Goal: Task Accomplishment & Management: Manage account settings

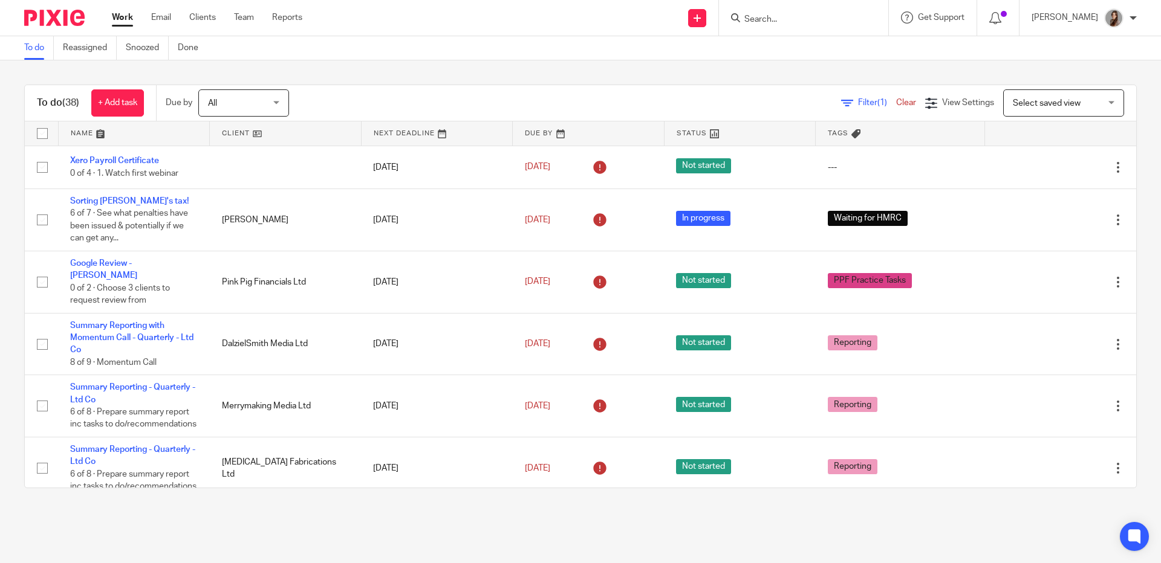
scroll to position [1732, 0]
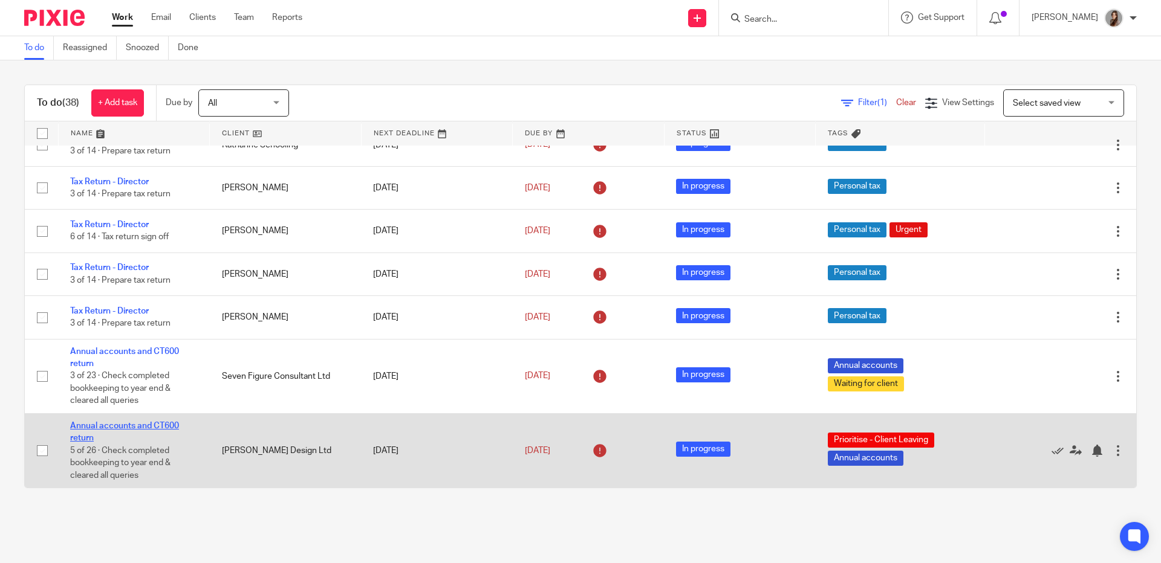
click at [128, 423] on link "Annual accounts and CT600 return" at bounding box center [124, 432] width 109 height 21
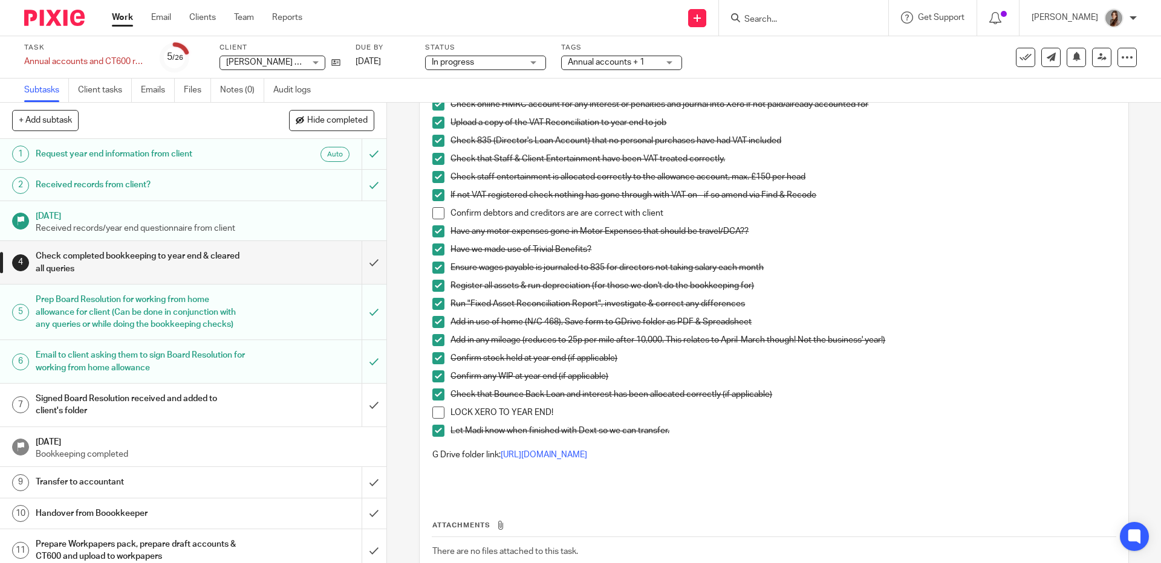
scroll to position [161, 0]
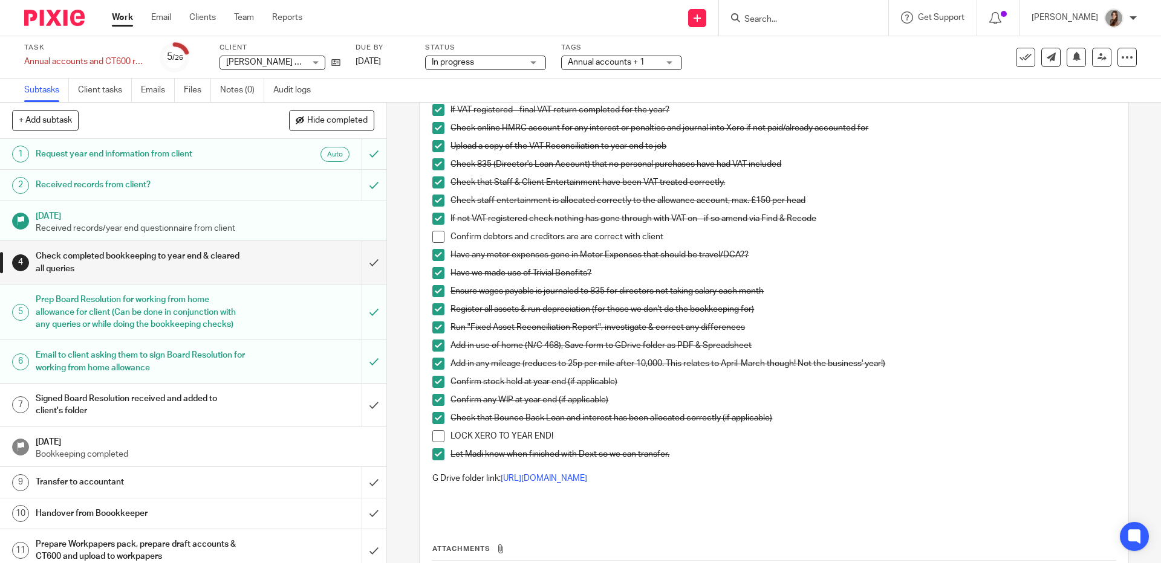
click at [435, 239] on span at bounding box center [438, 237] width 12 height 12
click at [439, 440] on span at bounding box center [438, 436] width 12 height 12
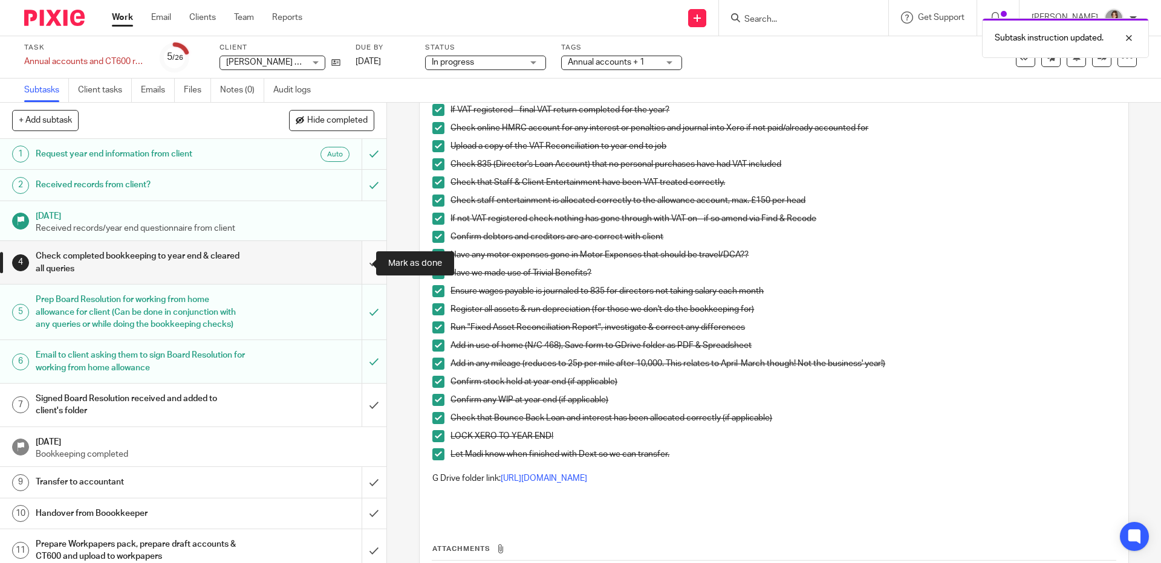
click at [358, 268] on input "submit" at bounding box center [193, 262] width 386 height 43
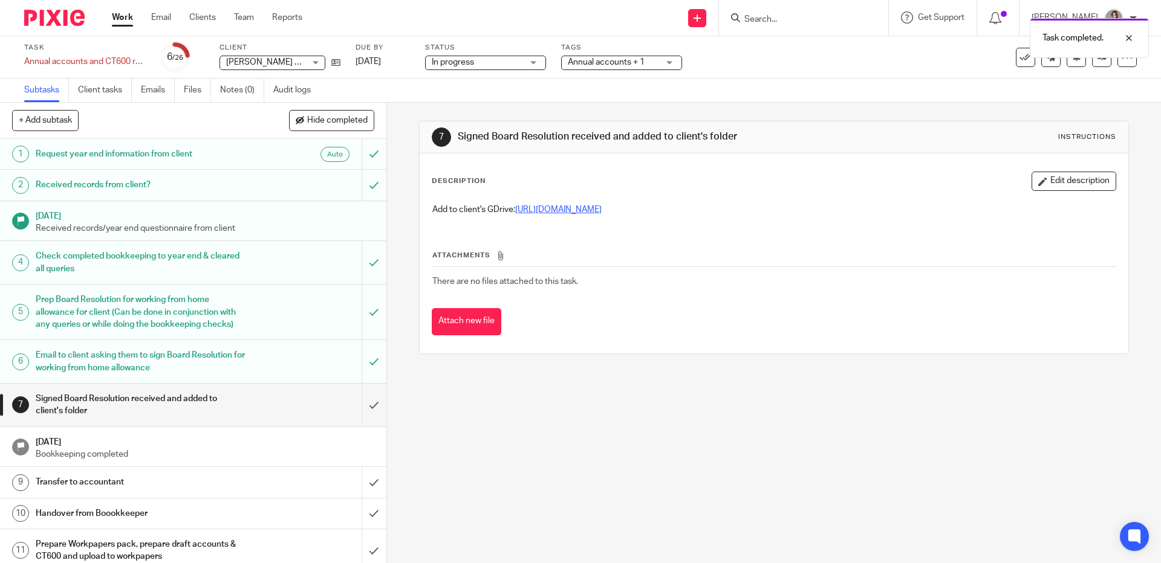
click at [601, 209] on link "[URL][DOMAIN_NAME]" at bounding box center [558, 210] width 86 height 8
click at [191, 369] on h1 "Email to client asking them to sign Board Resolution for working from home allo…" at bounding box center [140, 361] width 209 height 31
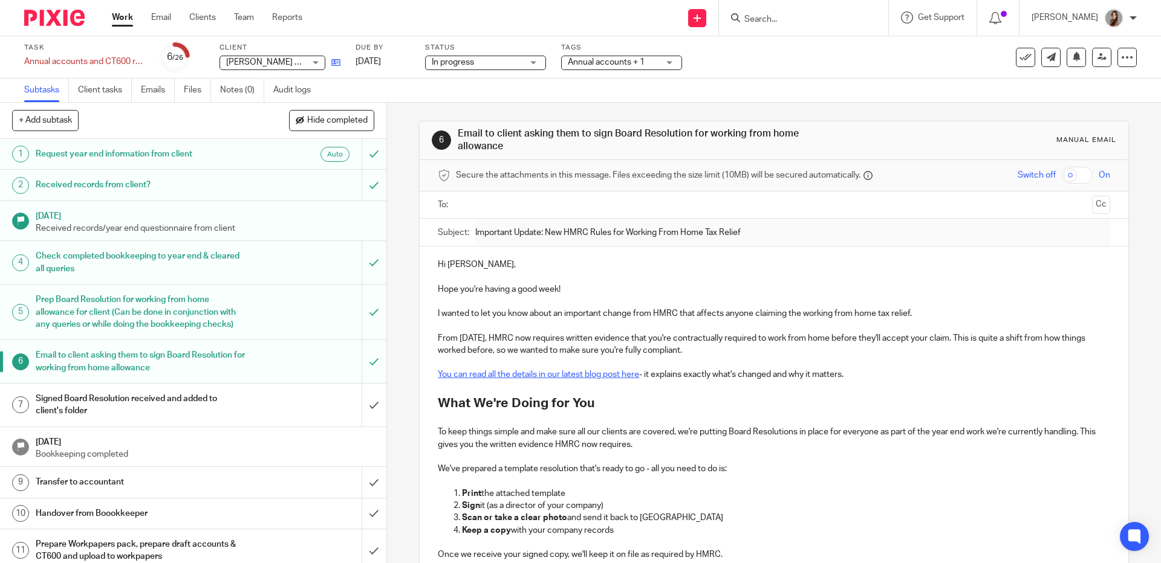
click at [336, 66] on link at bounding box center [332, 62] width 15 height 12
drag, startPoint x: 360, startPoint y: 419, endPoint x: 340, endPoint y: 386, distance: 37.9
click at [360, 420] on input "submit" at bounding box center [193, 405] width 386 height 43
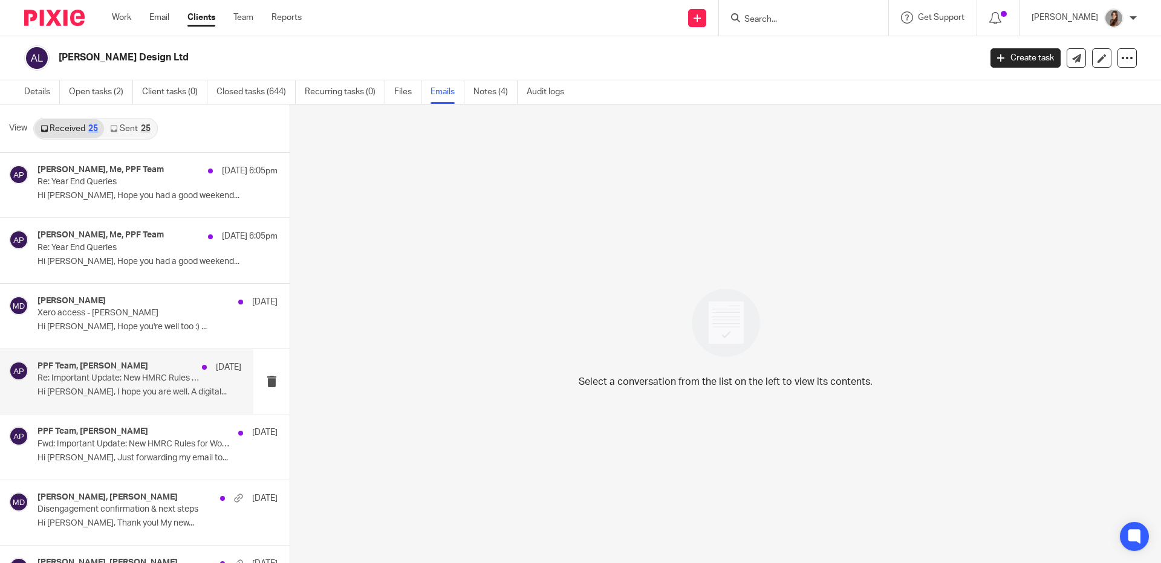
click at [144, 385] on div "PPF Team, Amber Powers 26 Aug Re: Important Update: New HMRC Rules for Working …" at bounding box center [139, 382] width 204 height 41
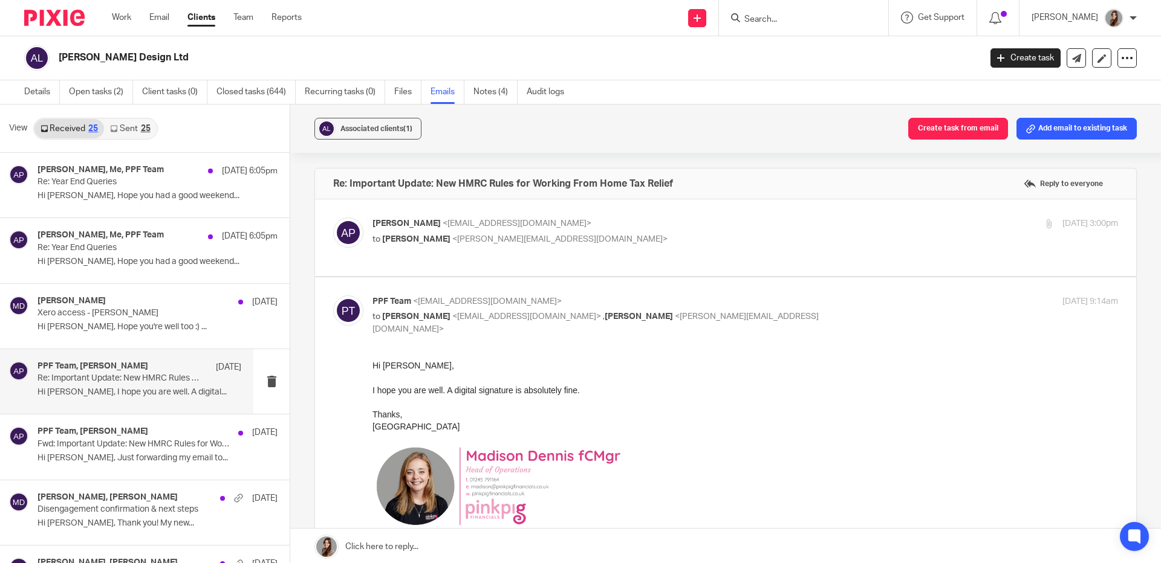
click at [510, 253] on div "Amber Powers <hello@bloomandbrave.co.uk> to Jennifer Baratta <jennifer@pinkpigf…" at bounding box center [725, 238] width 785 height 41
click at [505, 237] on span "<jennifer@pinkpigfinancials.co.uk>" at bounding box center [559, 239] width 215 height 8
checkbox input "true"
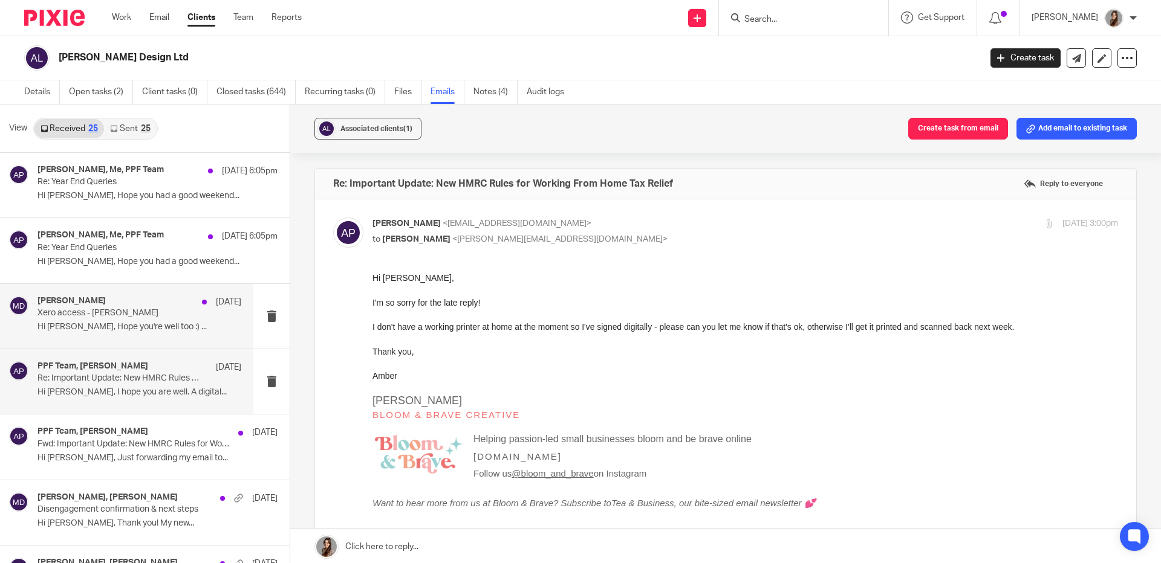
click at [118, 322] on p "Hi Madison, Hope you're well too :) ..." at bounding box center [139, 327] width 204 height 10
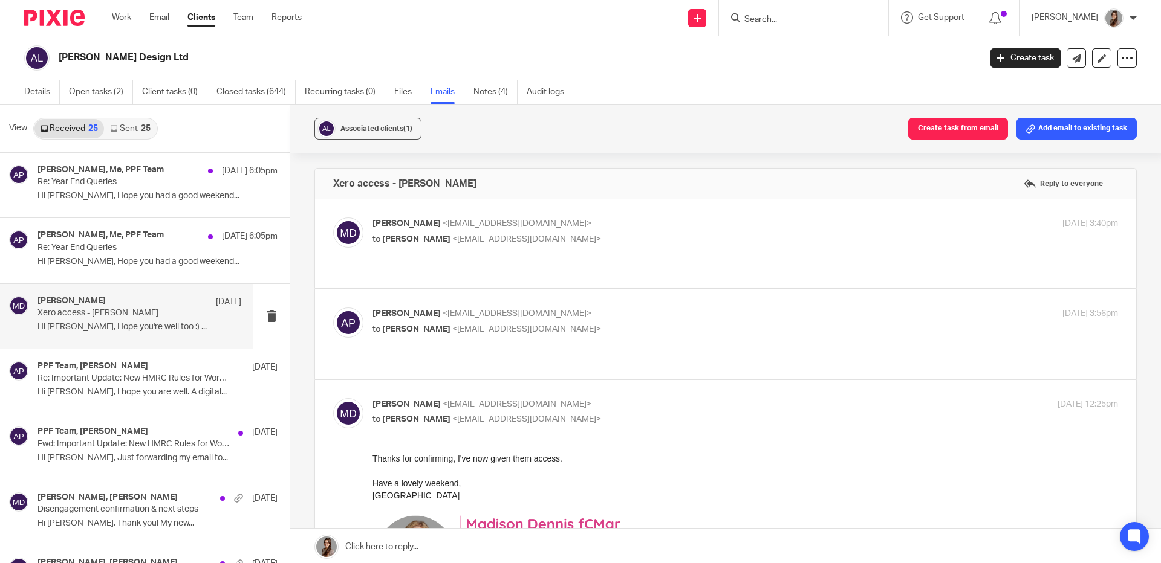
click at [378, 323] on p "to Madison Dennis <madison@pinkpigfinancials.co.uk>" at bounding box center [620, 329] width 497 height 13
checkbox input "true"
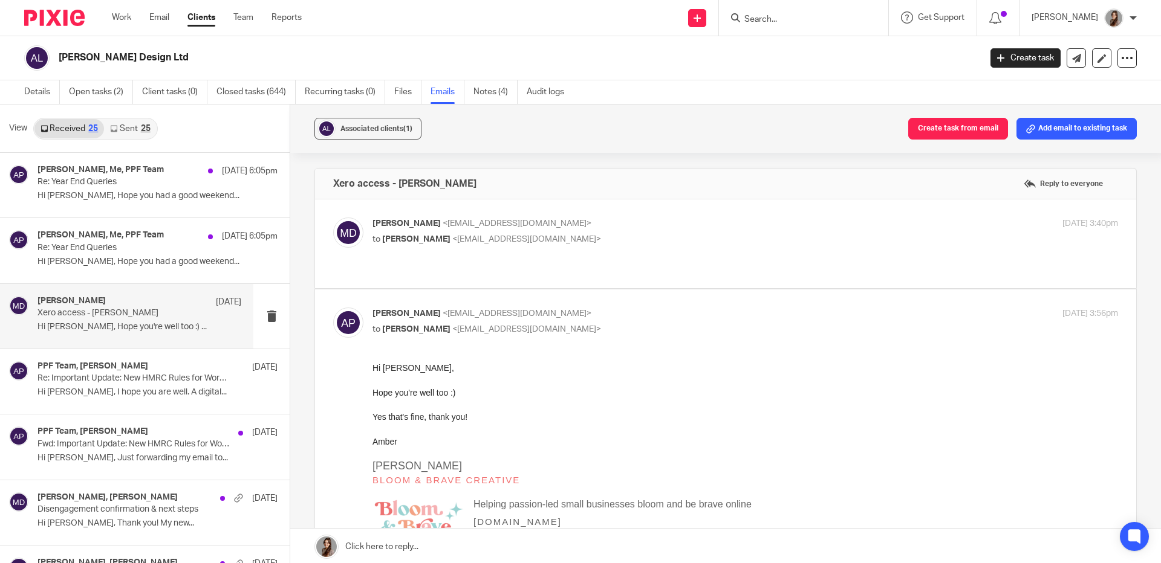
click at [419, 243] on span "Amber Powers" at bounding box center [416, 239] width 68 height 8
checkbox input "true"
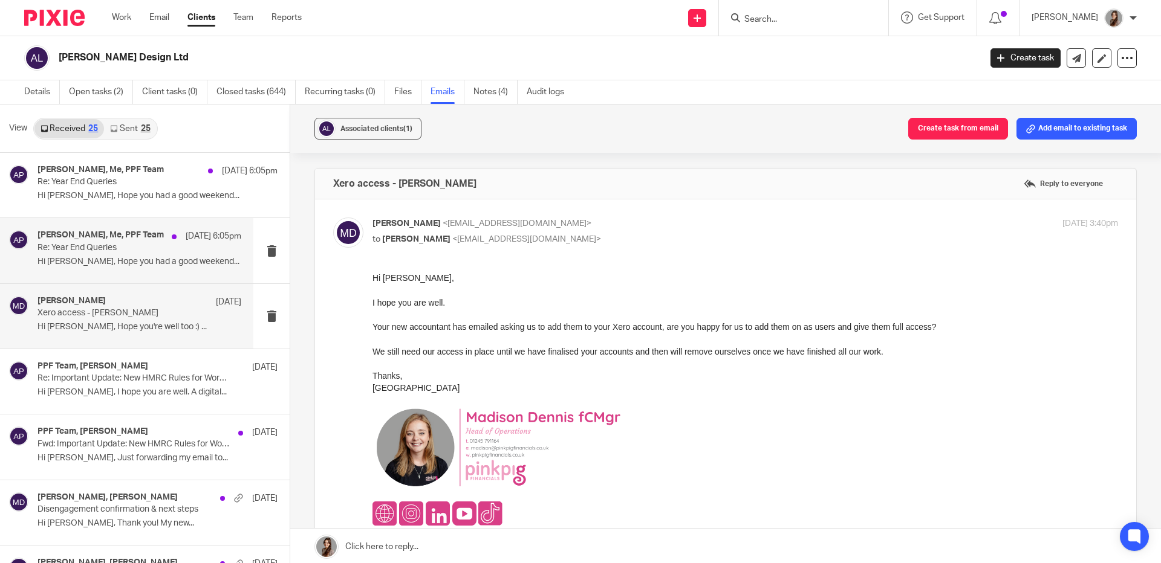
click at [94, 250] on p "Re: Year End Queries" at bounding box center [118, 248] width 163 height 10
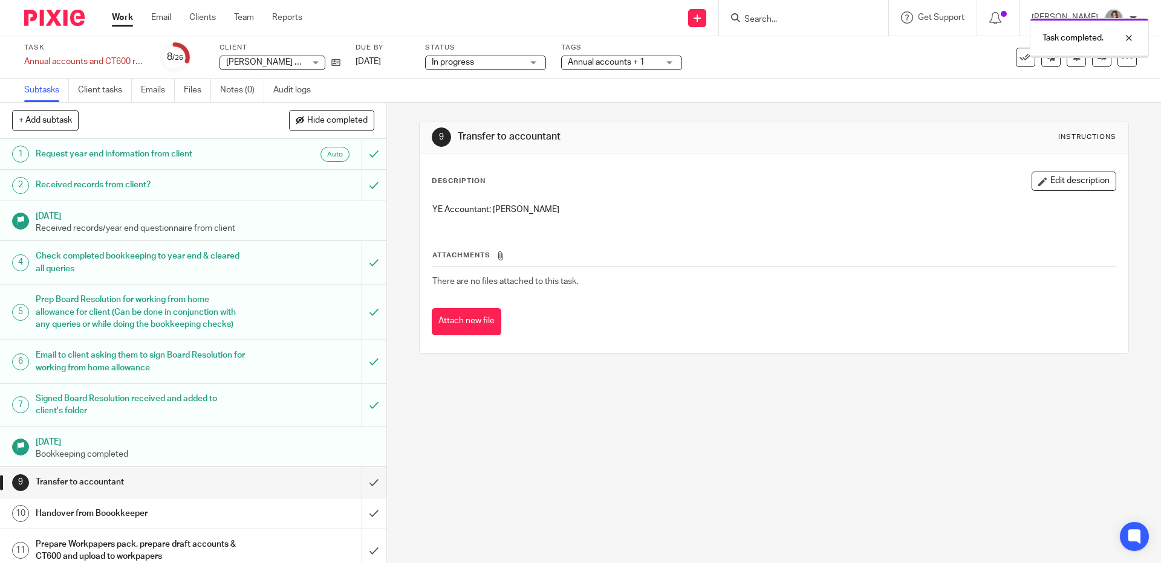
scroll to position [30, 0]
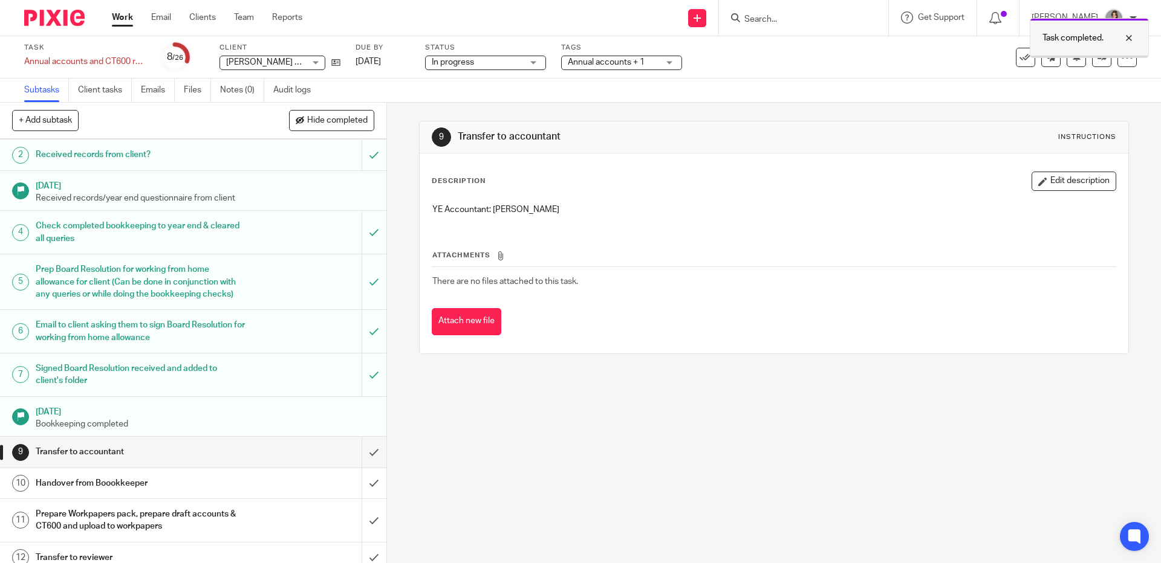
click at [1131, 36] on div at bounding box center [1119, 38] width 33 height 15
click at [1097, 55] on icon at bounding box center [1101, 57] width 9 height 9
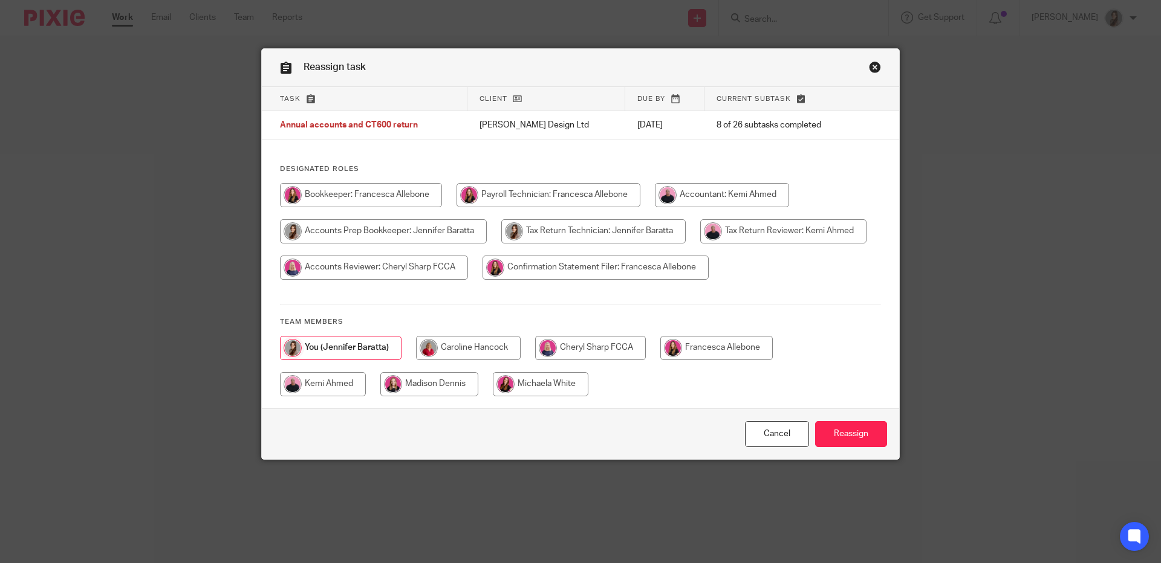
click at [328, 384] on input "radio" at bounding box center [323, 384] width 86 height 24
radio input "true"
click at [847, 436] on input "Reassign" at bounding box center [851, 434] width 72 height 26
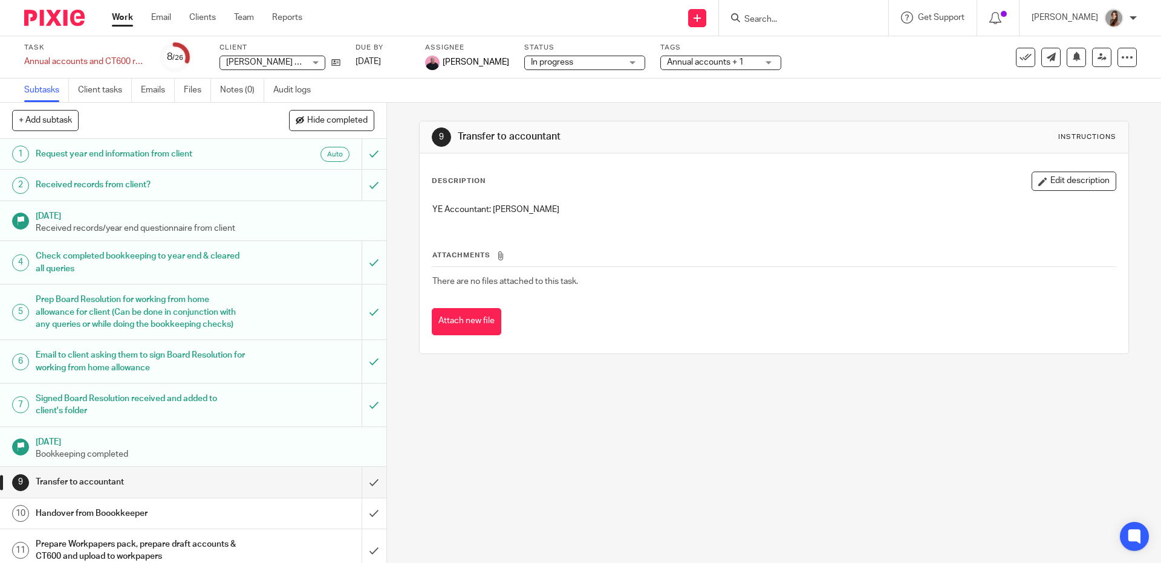
click at [64, 23] on img at bounding box center [54, 18] width 60 height 16
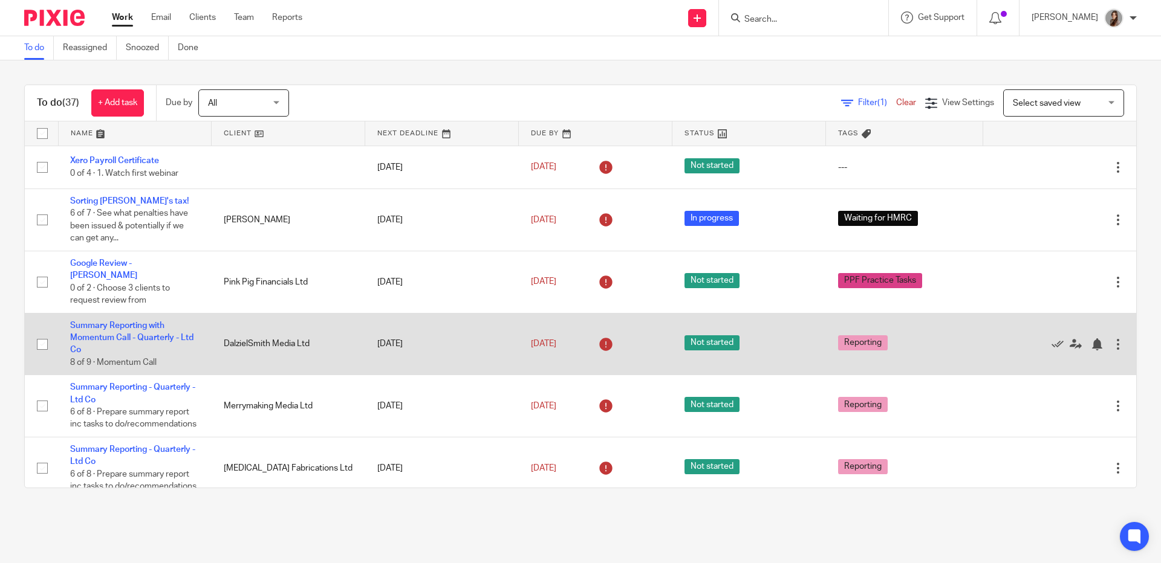
scroll to position [23, 0]
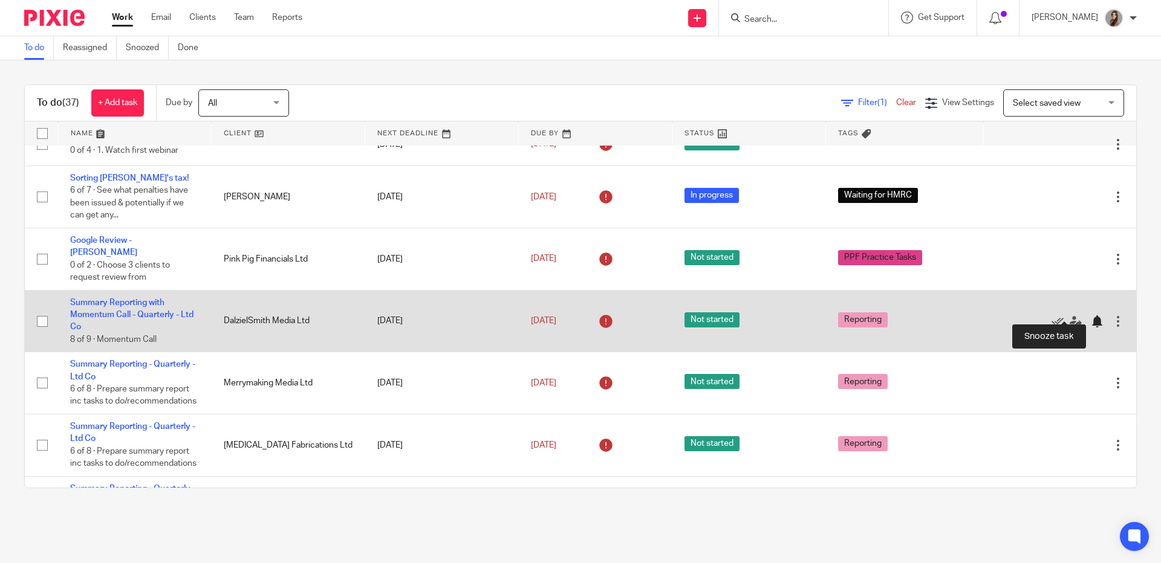
click at [1091, 316] on div at bounding box center [1097, 322] width 12 height 12
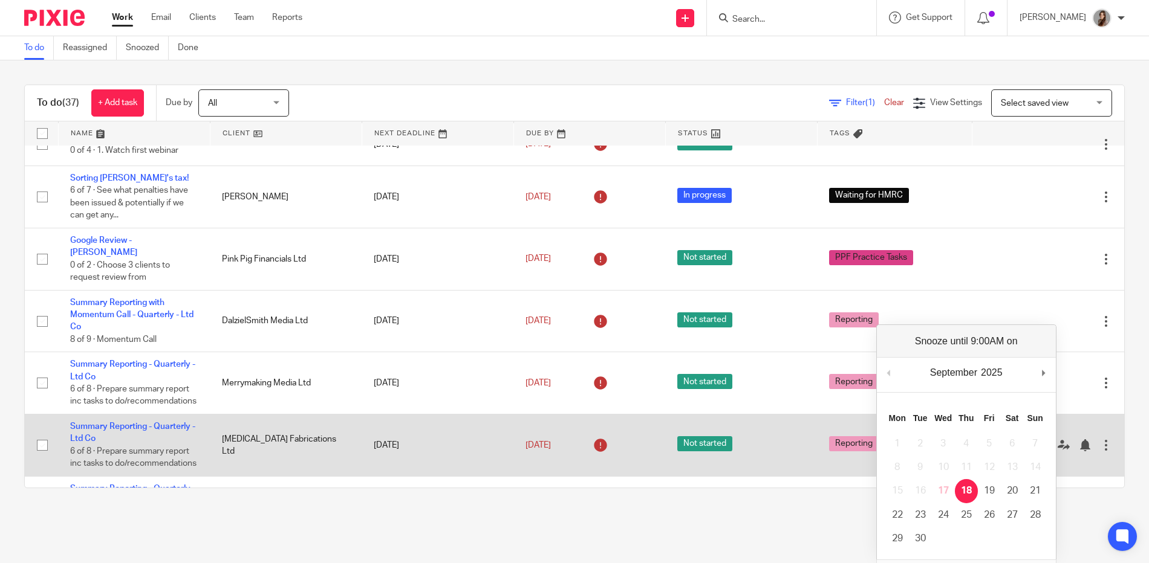
drag, startPoint x: 973, startPoint y: 496, endPoint x: 968, endPoint y: 484, distance: 13.0
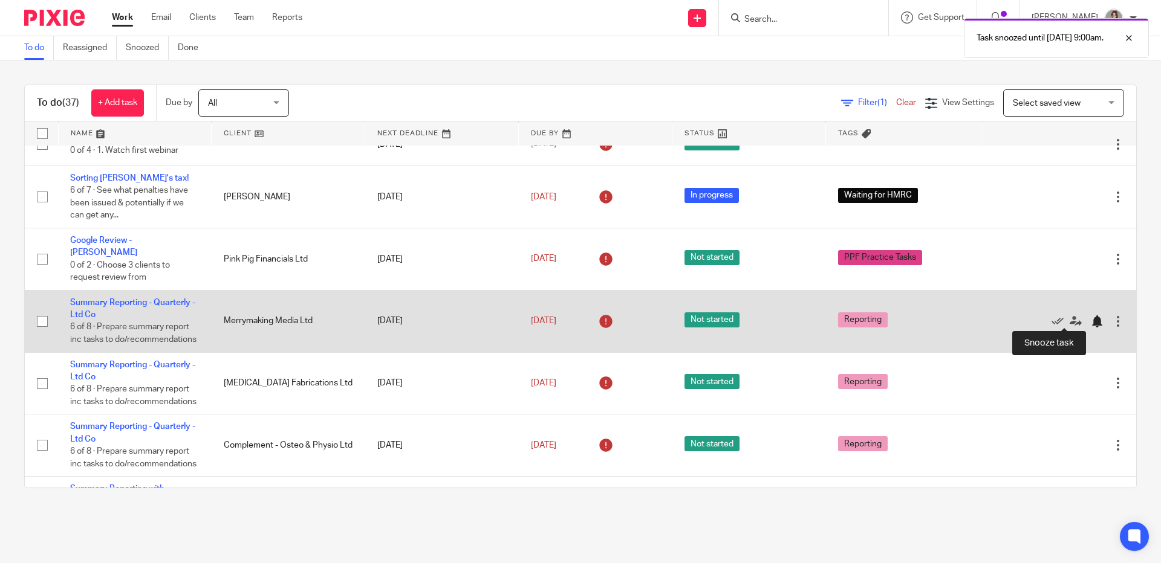
click at [1091, 323] on div at bounding box center [1097, 322] width 12 height 12
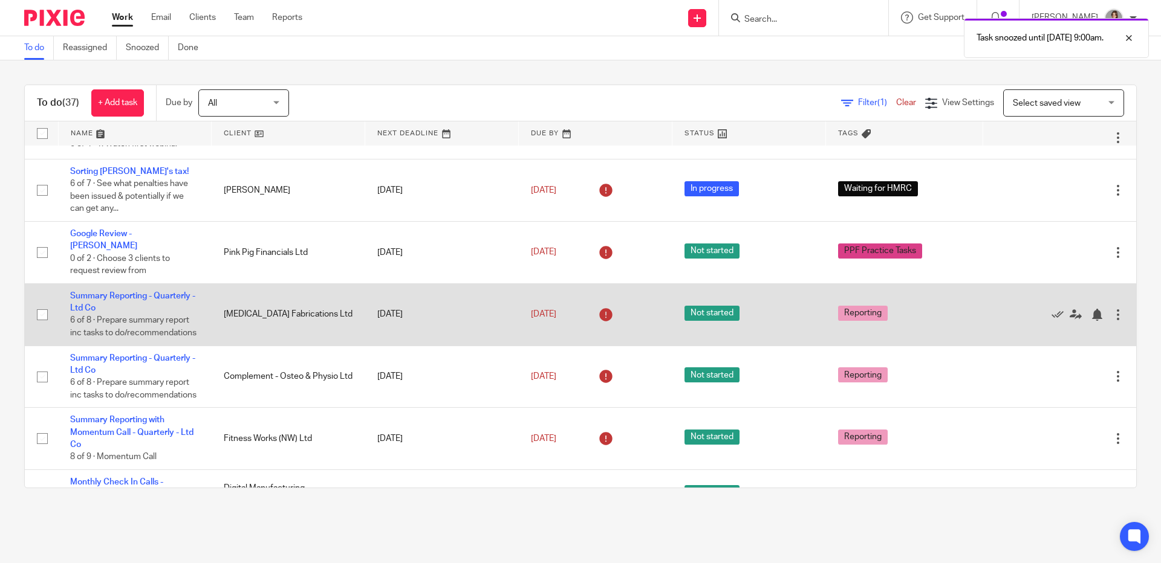
scroll to position [33, 0]
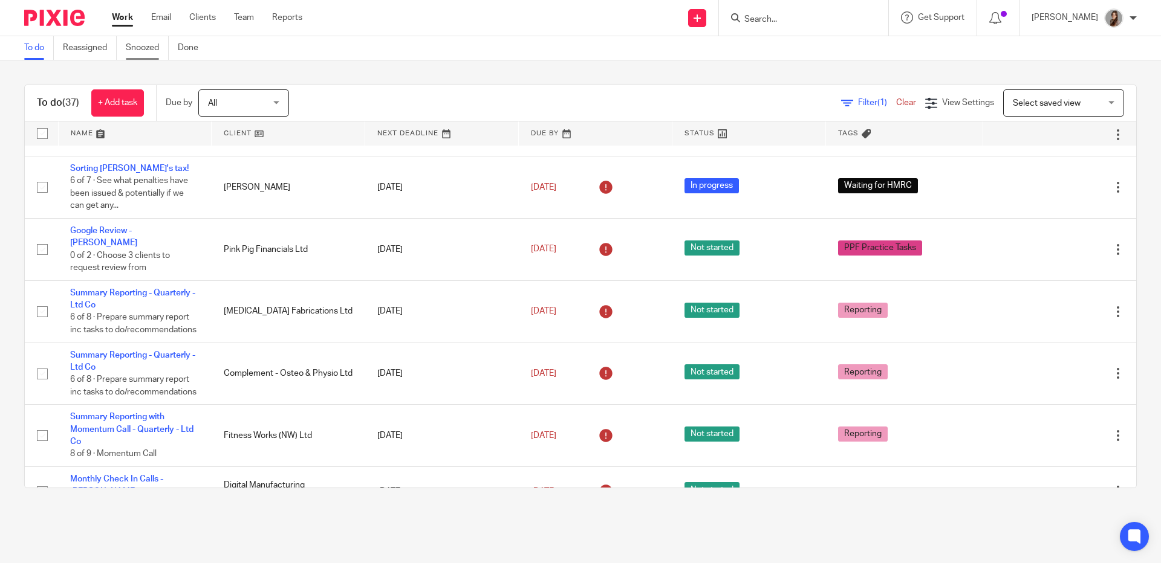
click at [144, 47] on link "Snoozed" at bounding box center [147, 48] width 43 height 24
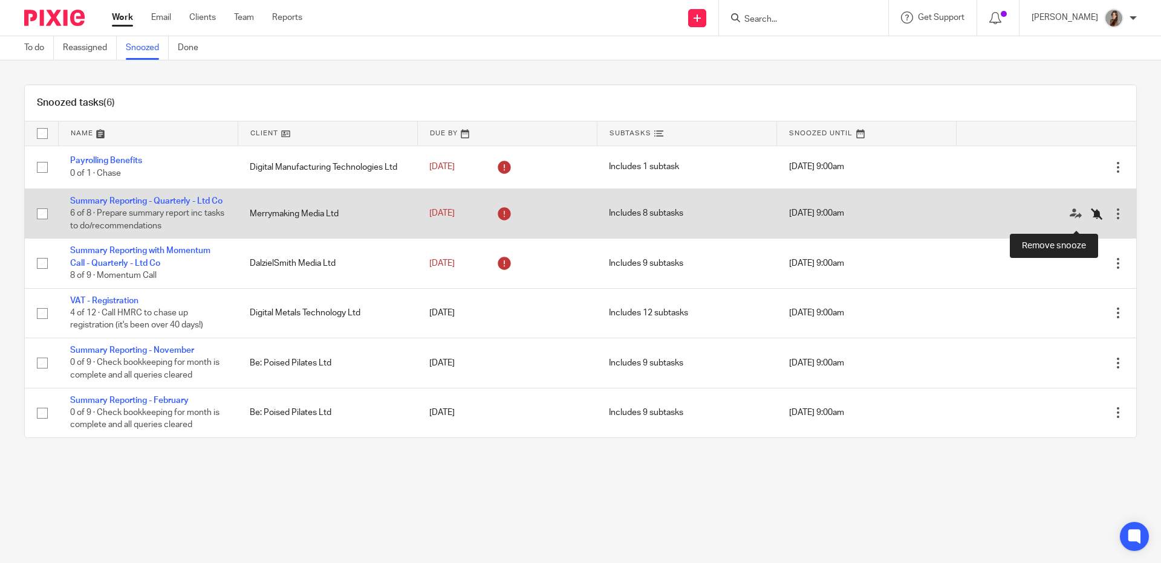
click at [1091, 220] on icon at bounding box center [1097, 214] width 12 height 12
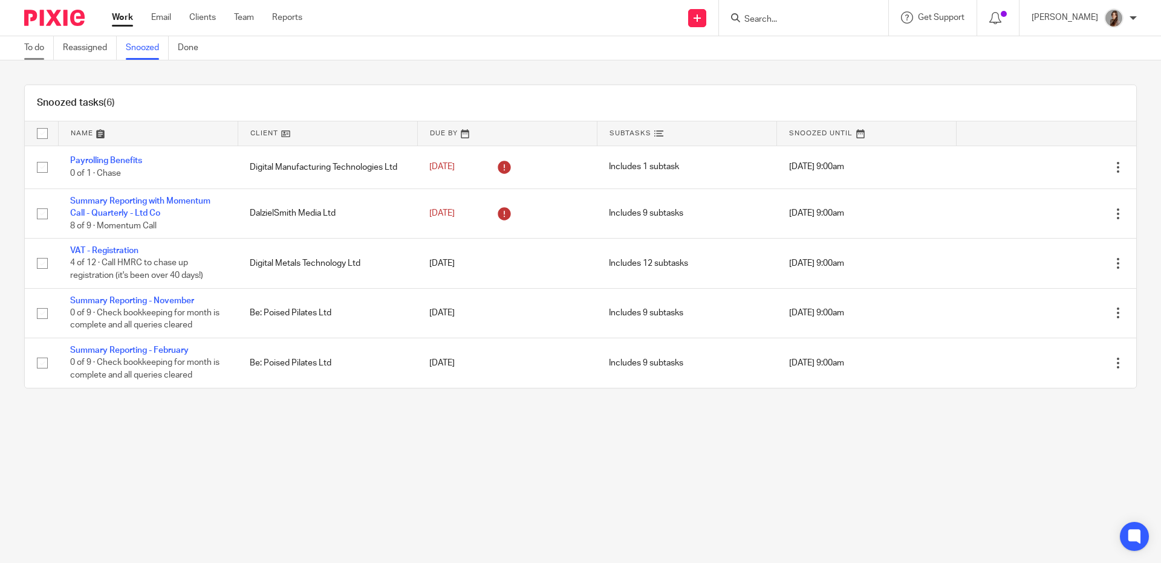
click at [42, 46] on link "To do" at bounding box center [39, 48] width 30 height 24
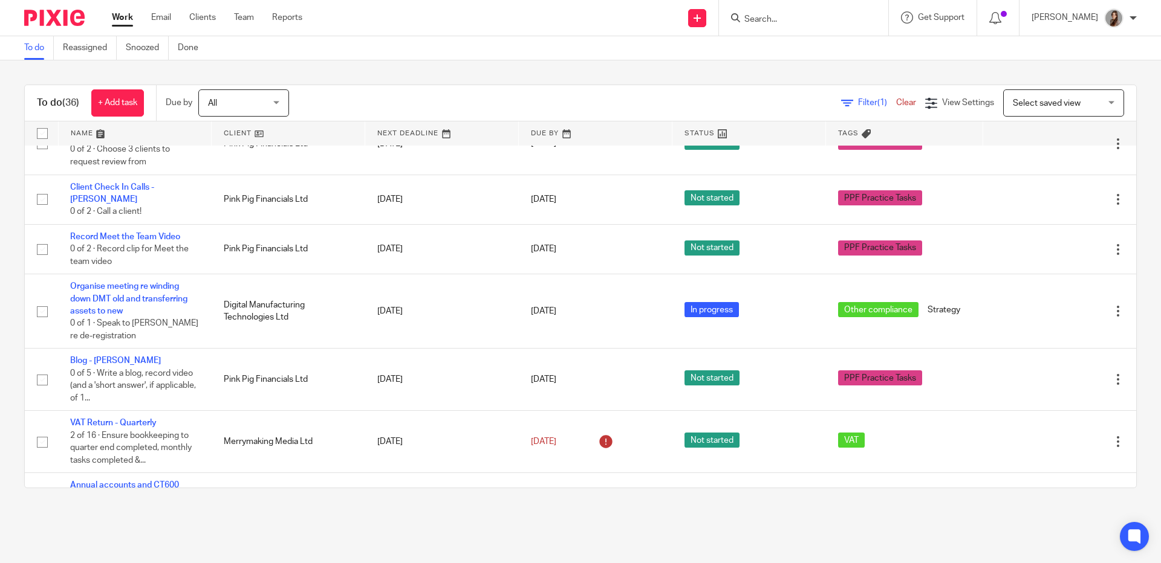
scroll to position [643, 0]
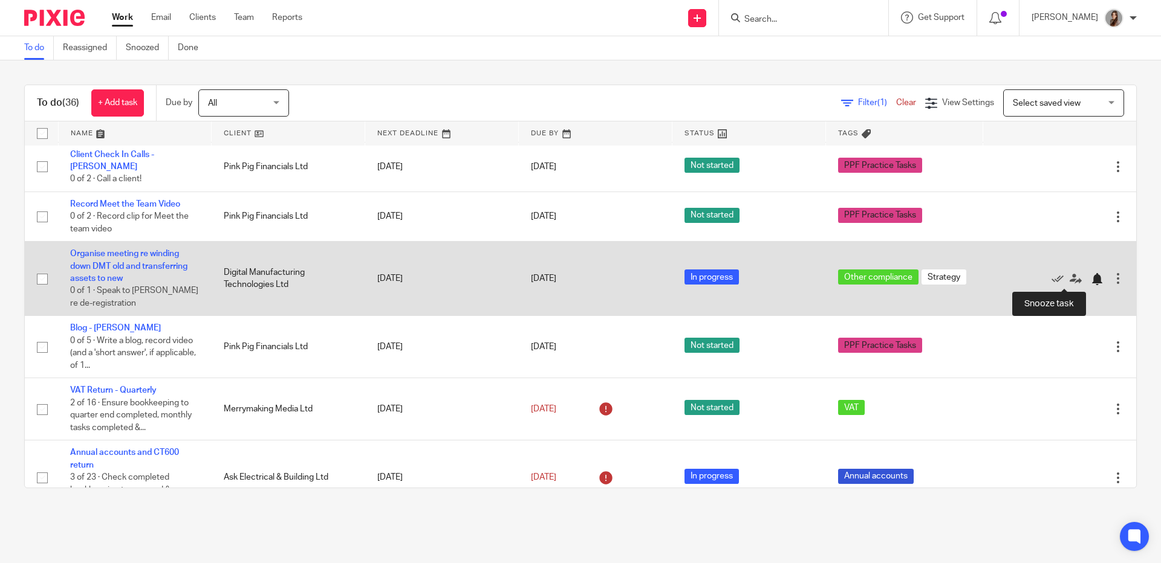
click at [1091, 280] on div at bounding box center [1097, 279] width 12 height 12
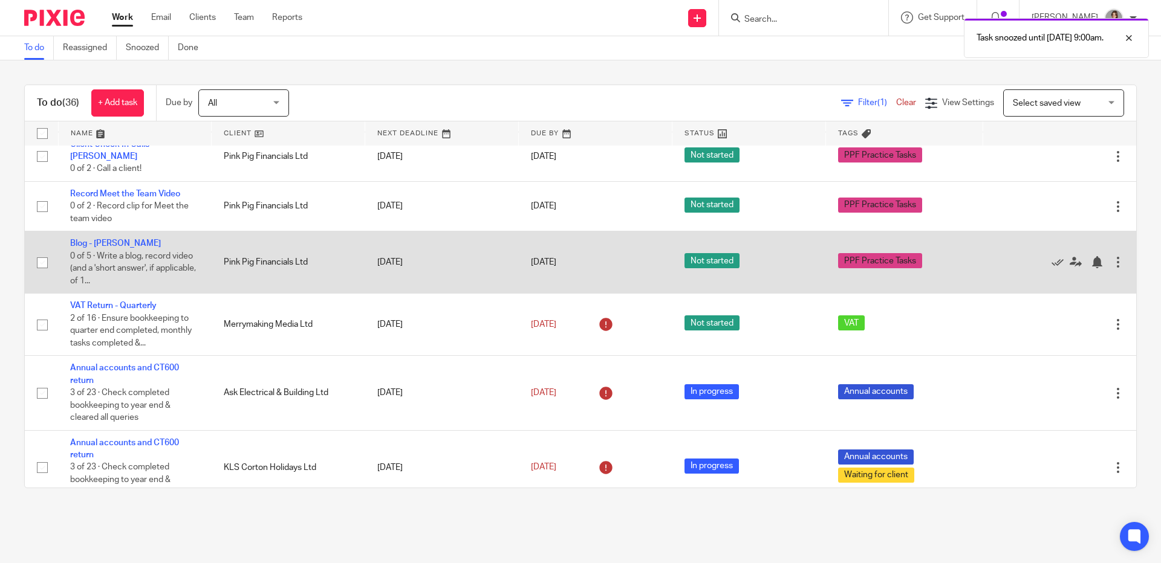
scroll to position [654, 0]
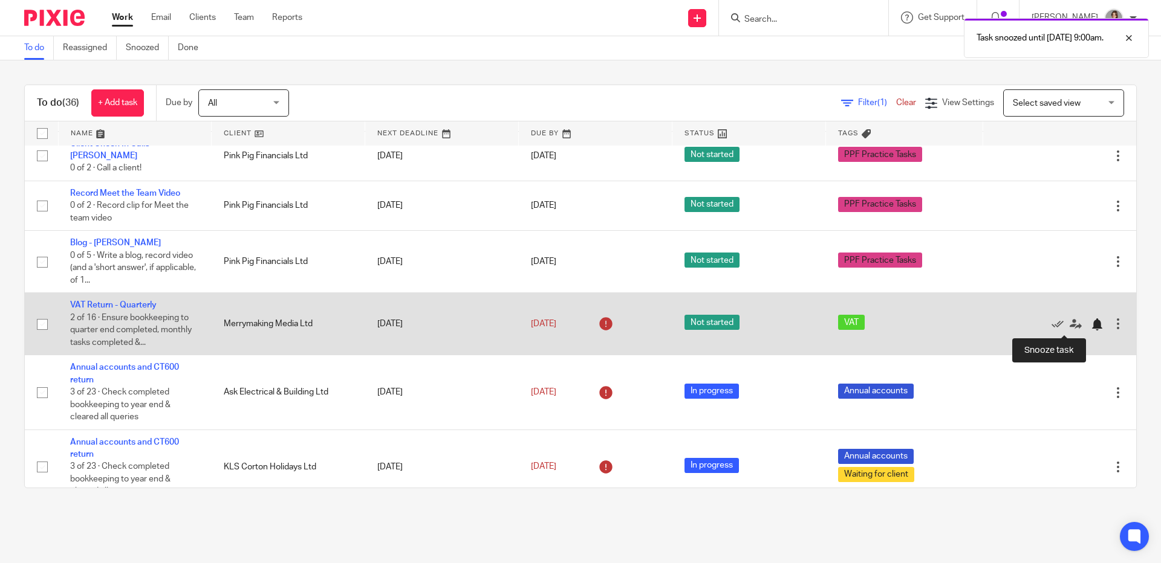
click at [1091, 328] on div at bounding box center [1097, 325] width 12 height 12
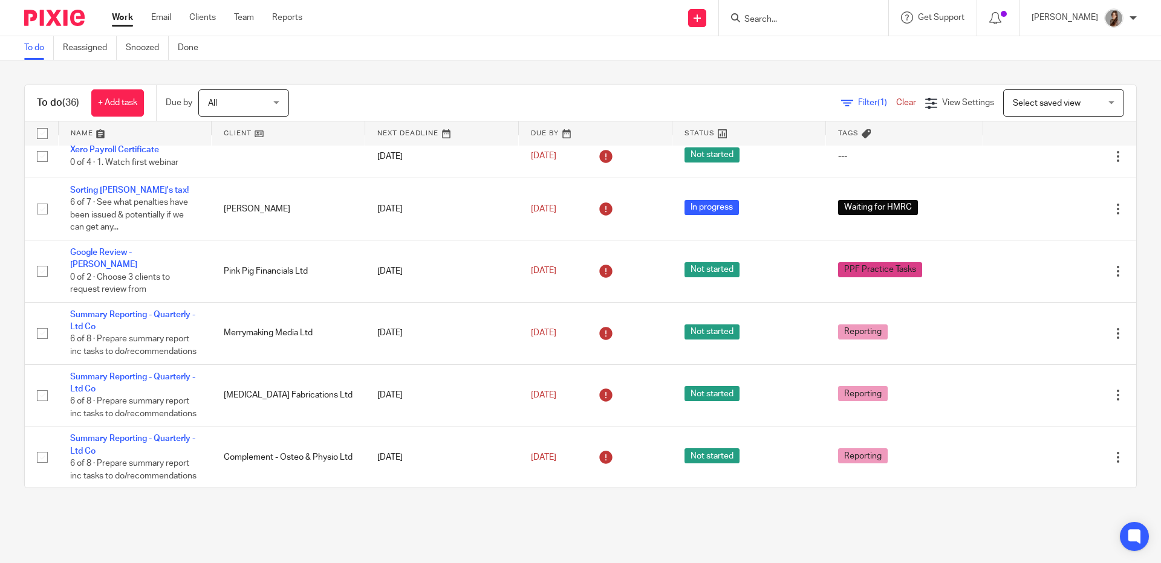
scroll to position [23, 0]
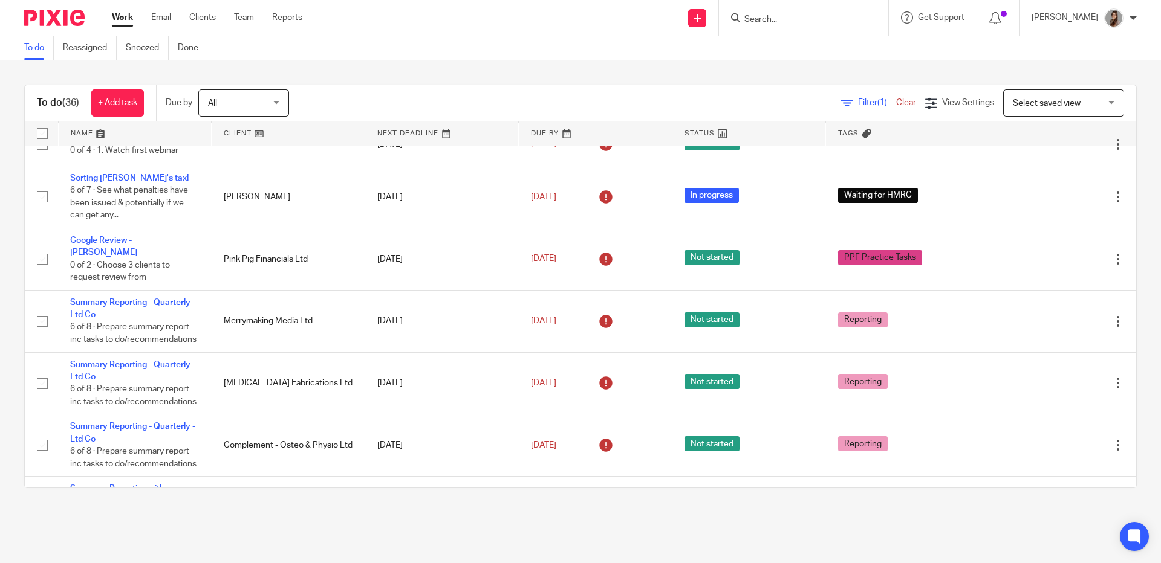
click at [56, 24] on img at bounding box center [54, 18] width 60 height 16
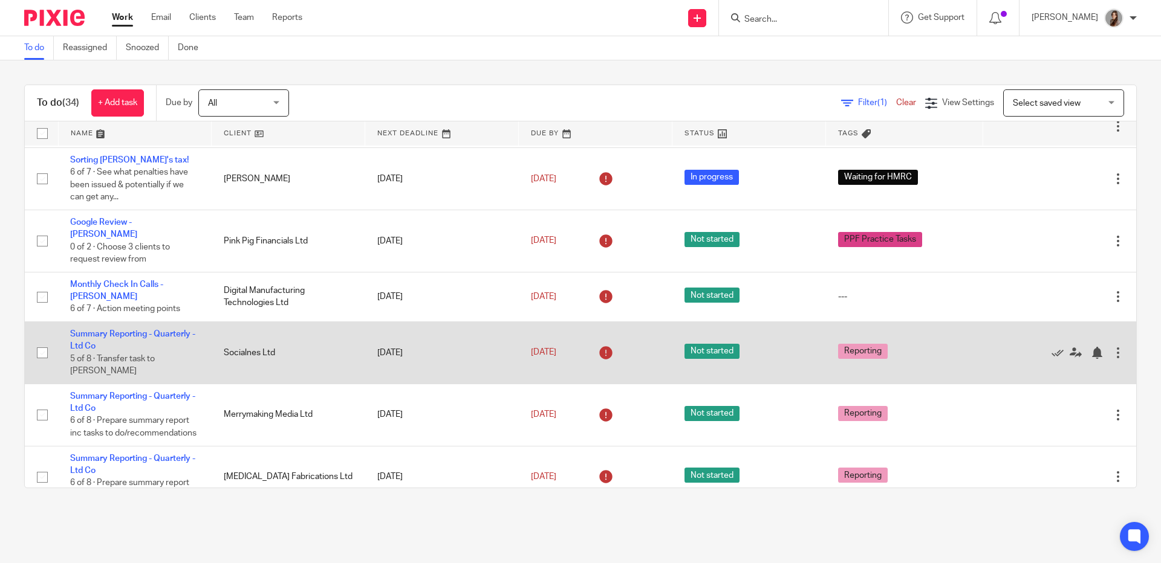
scroll to position [42, 0]
click at [177, 329] on link "Summary Reporting - Quarterly - Ltd Co" at bounding box center [132, 339] width 125 height 21
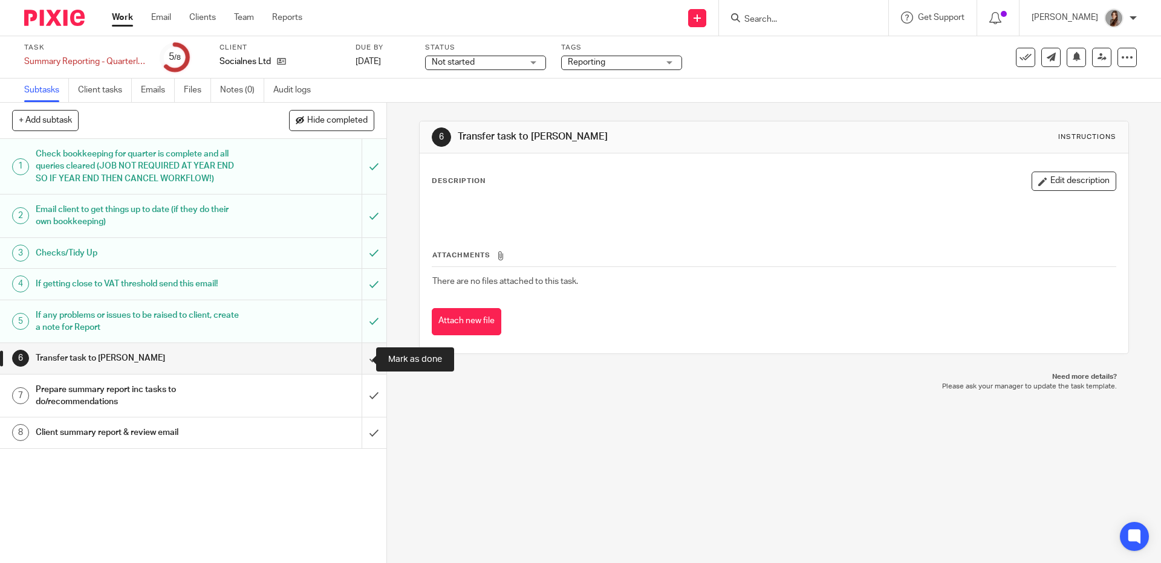
drag, startPoint x: 364, startPoint y: 355, endPoint x: 375, endPoint y: 311, distance: 46.0
click at [364, 356] on input "submit" at bounding box center [193, 358] width 386 height 30
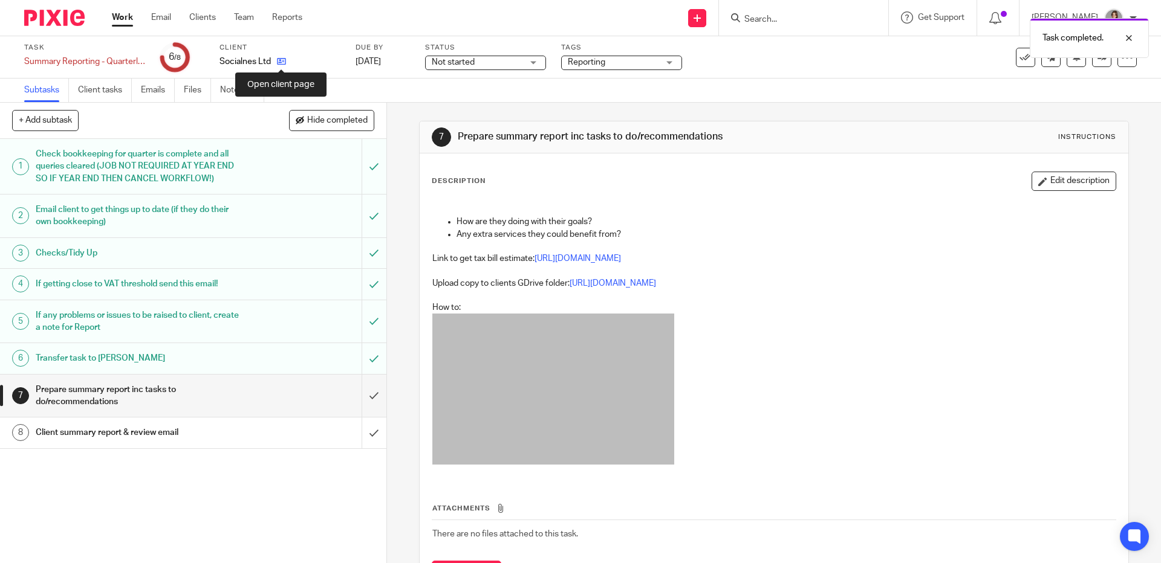
click at [282, 62] on icon at bounding box center [281, 61] width 9 height 9
click at [283, 65] on icon at bounding box center [281, 61] width 9 height 9
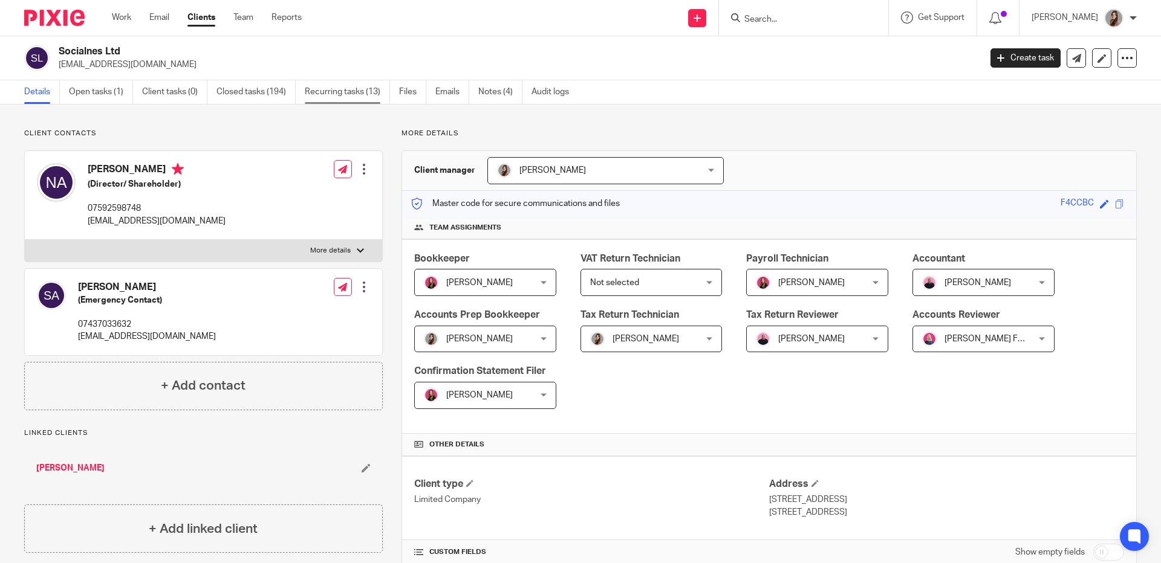
click at [342, 94] on link "Recurring tasks (13)" at bounding box center [347, 92] width 85 height 24
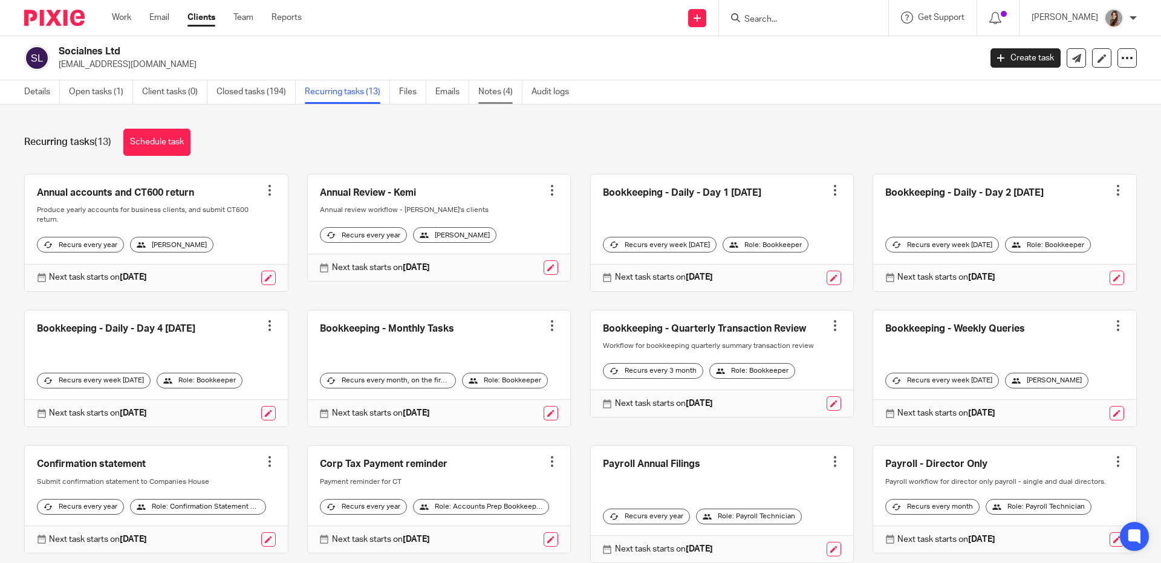
click at [493, 103] on link "Notes (4)" at bounding box center [500, 92] width 44 height 24
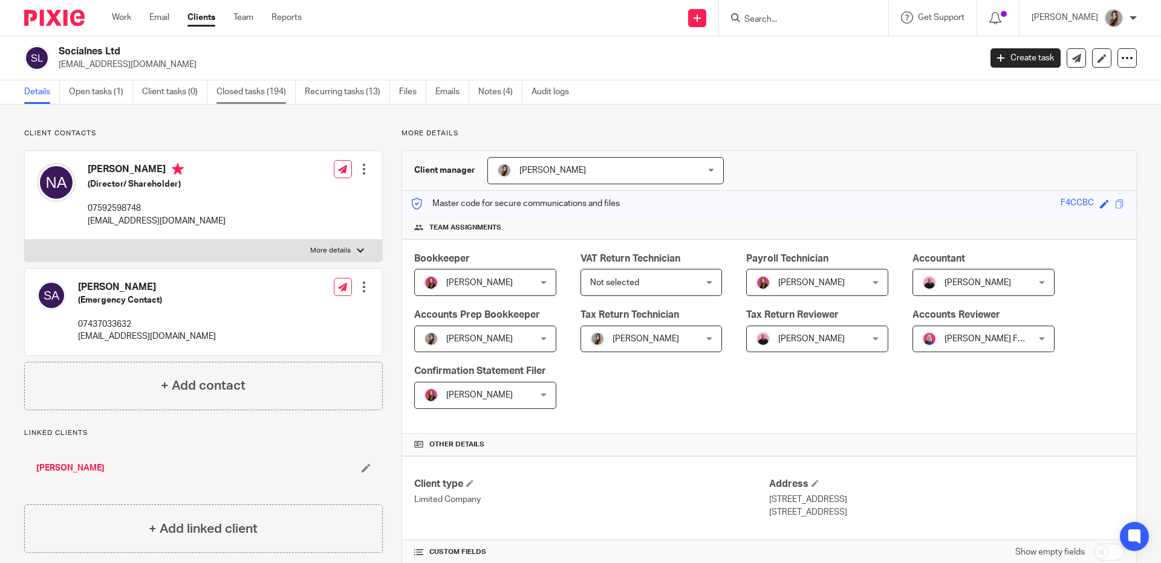
click at [253, 89] on link "Closed tasks (194)" at bounding box center [255, 92] width 79 height 24
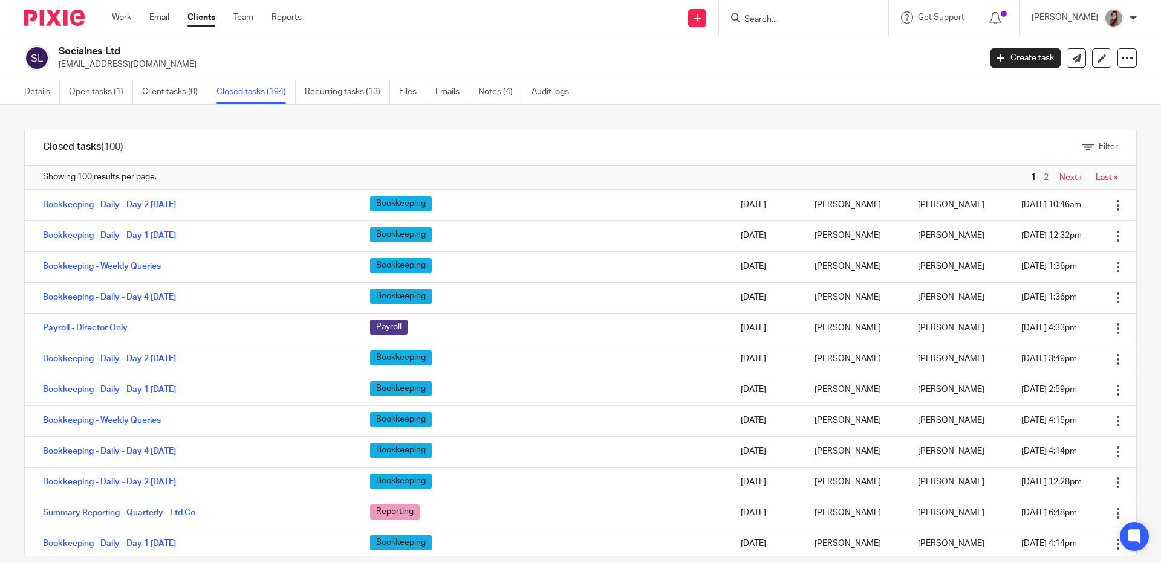
scroll to position [1606, 0]
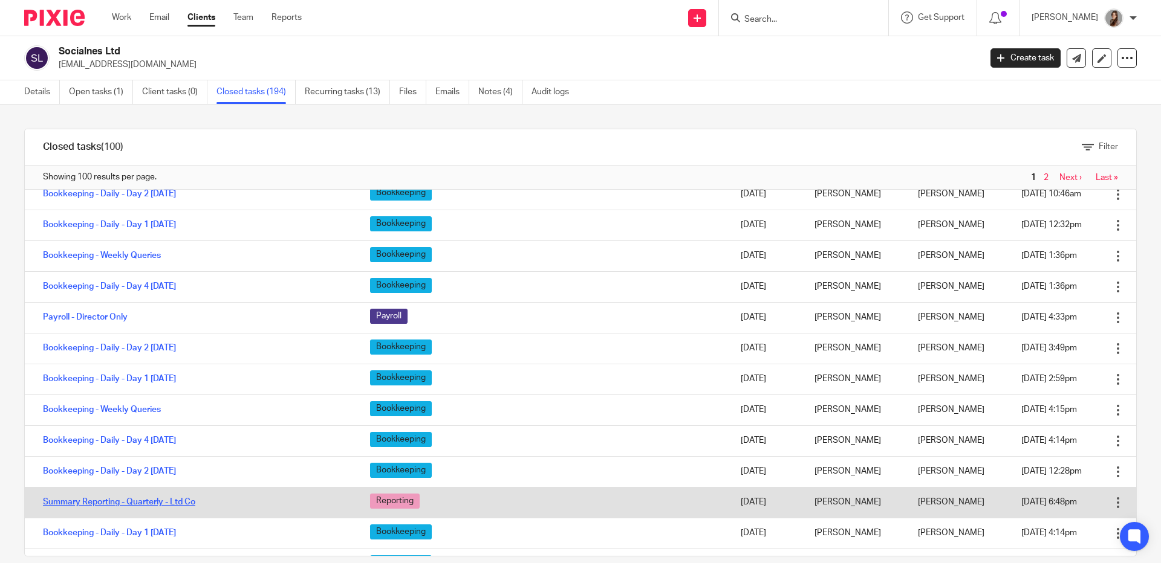
click at [144, 507] on link "Summary Reporting - Quarterly - Ltd Co" at bounding box center [119, 502] width 152 height 8
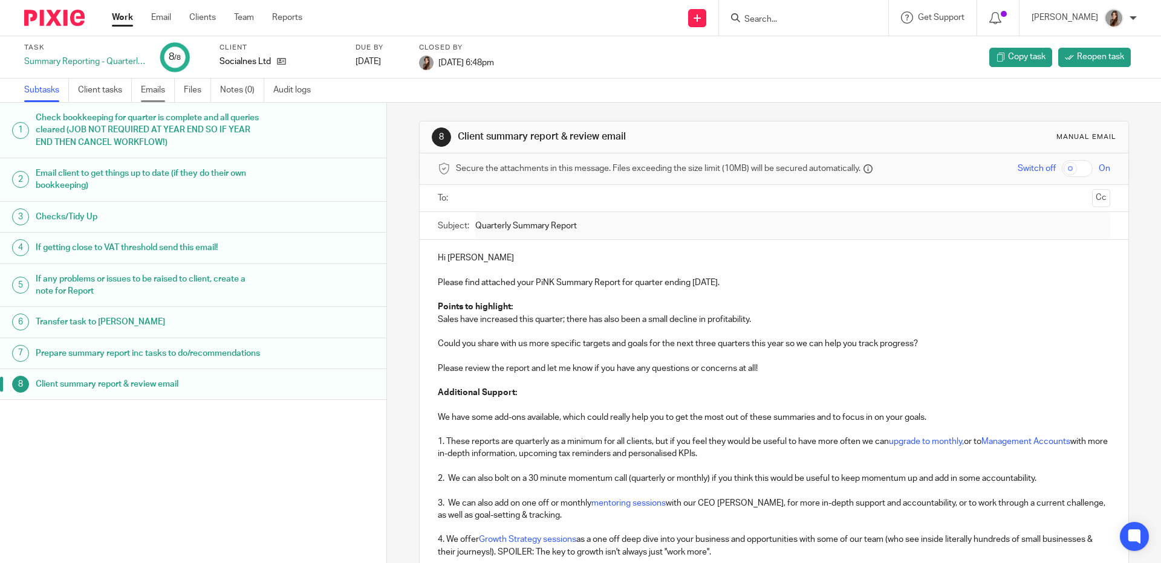
click at [157, 94] on link "Emails" at bounding box center [158, 91] width 34 height 24
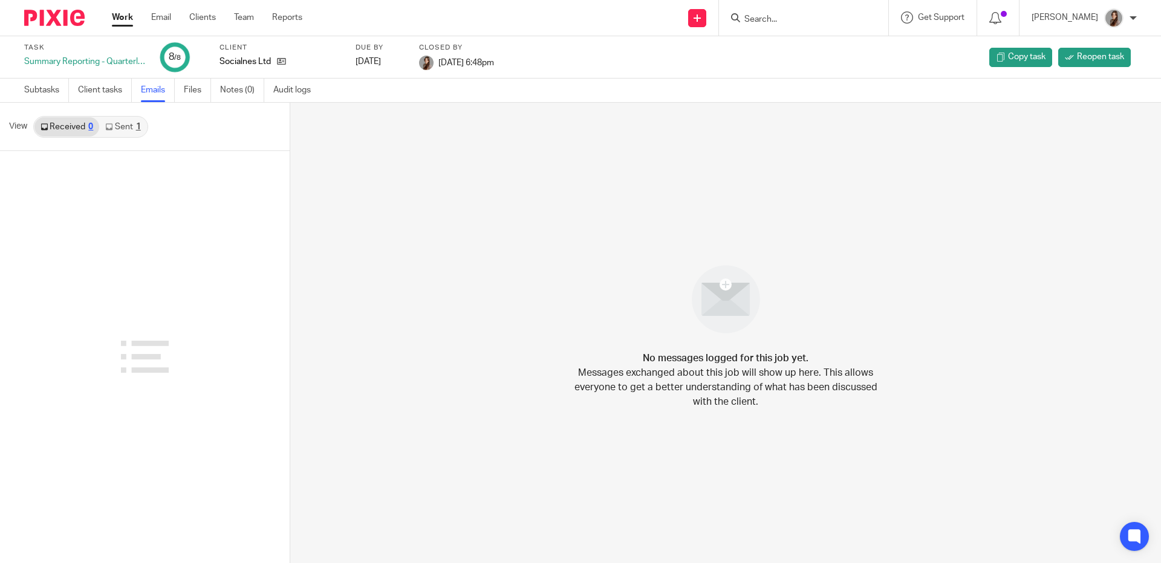
click at [137, 129] on div "1" at bounding box center [138, 127] width 5 height 8
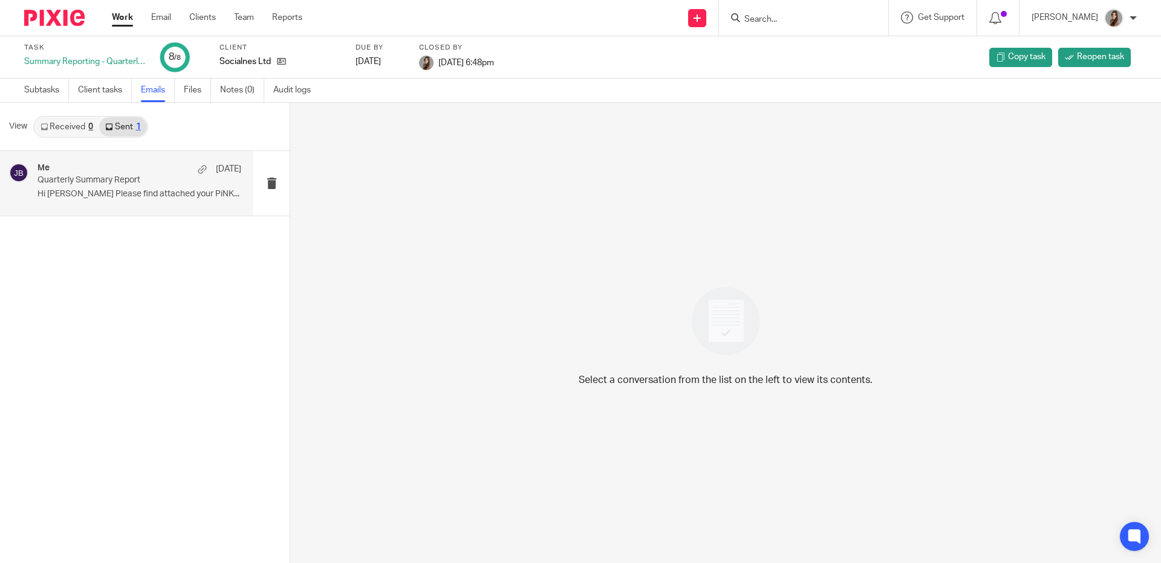
click at [126, 195] on p "Hi [PERSON_NAME] Please find attached your PiNK..." at bounding box center [139, 194] width 204 height 10
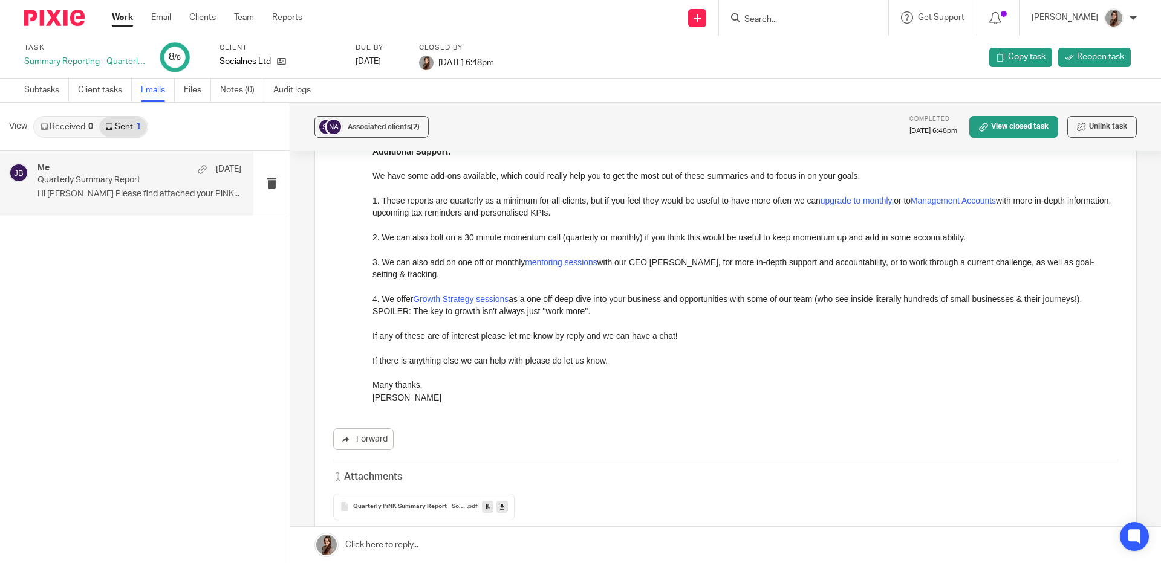
scroll to position [375, 0]
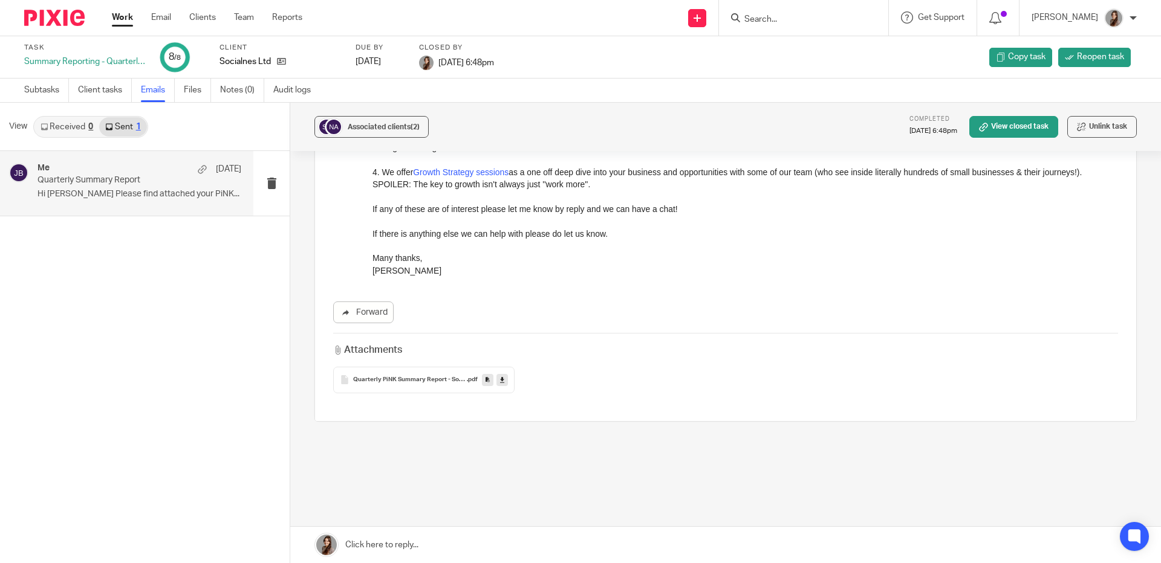
click at [394, 379] on span "Quarterly PiNK Summary Report - Socialnes Ltd (Q1 2025-2026)" at bounding box center [410, 380] width 114 height 7
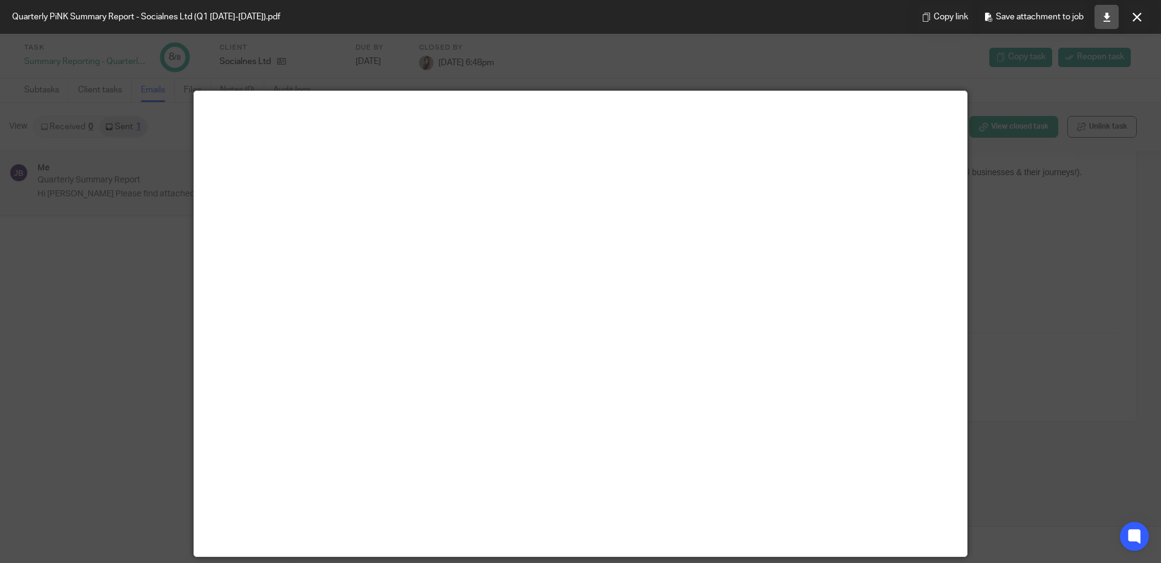
click at [1108, 22] on link at bounding box center [1106, 17] width 24 height 24
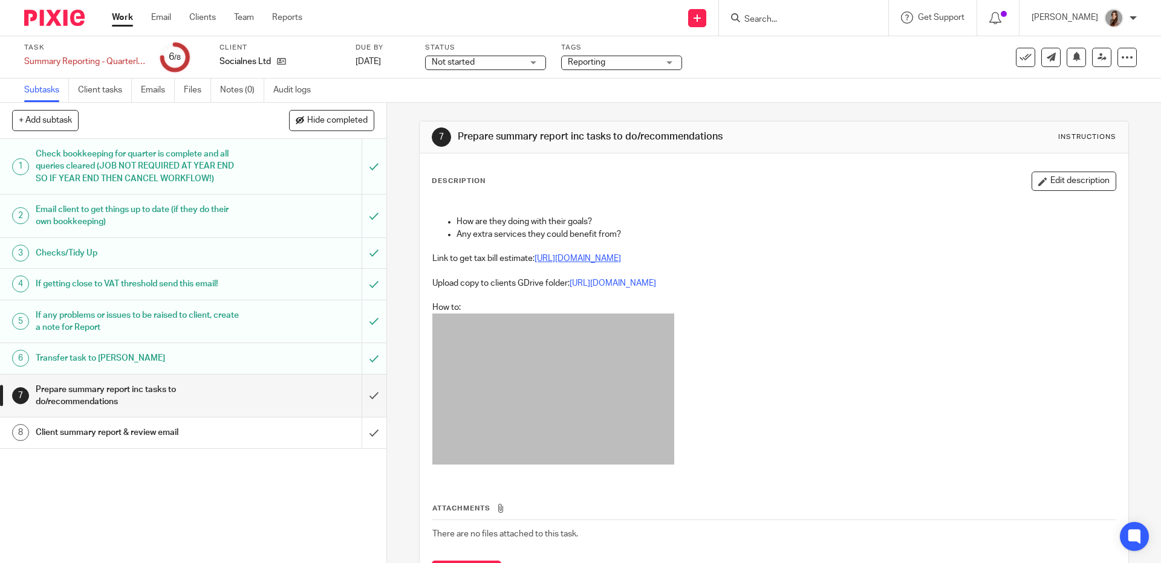
click at [597, 259] on link "https://www.tax.service.gov.uk/marginal-relief-calculator?back=true" at bounding box center [577, 259] width 86 height 8
click at [614, 284] on link "https://drive.google.com/drive/u/0/folders/13y4fXghWok75lMizyMDUq0T5FFQdm_cc" at bounding box center [612, 283] width 86 height 8
click at [363, 411] on input "submit" at bounding box center [193, 396] width 386 height 43
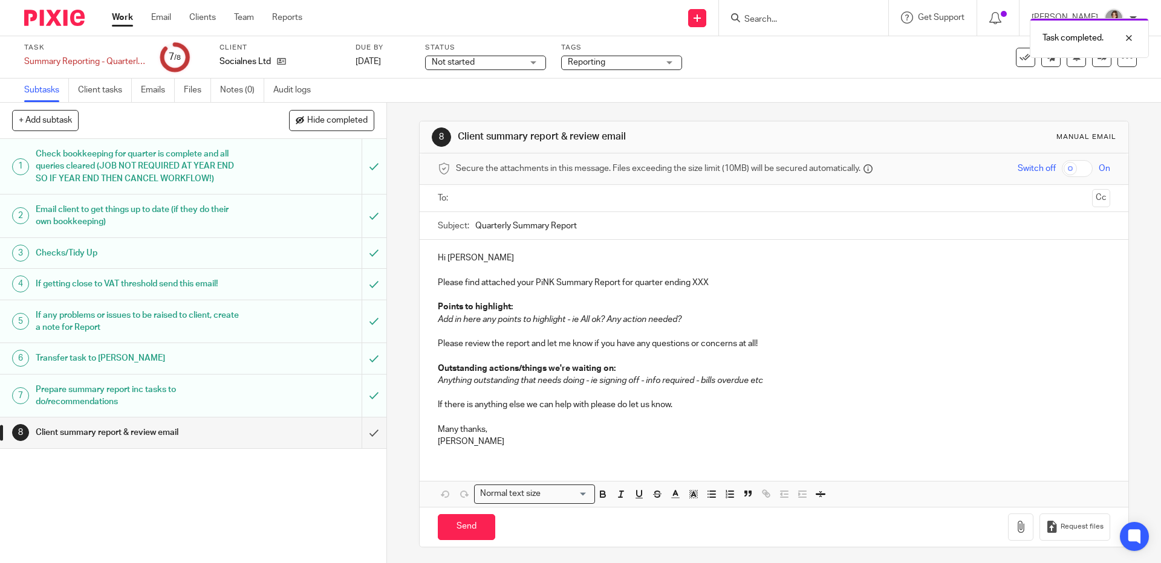
click at [478, 199] on input "text" at bounding box center [773, 199] width 626 height 14
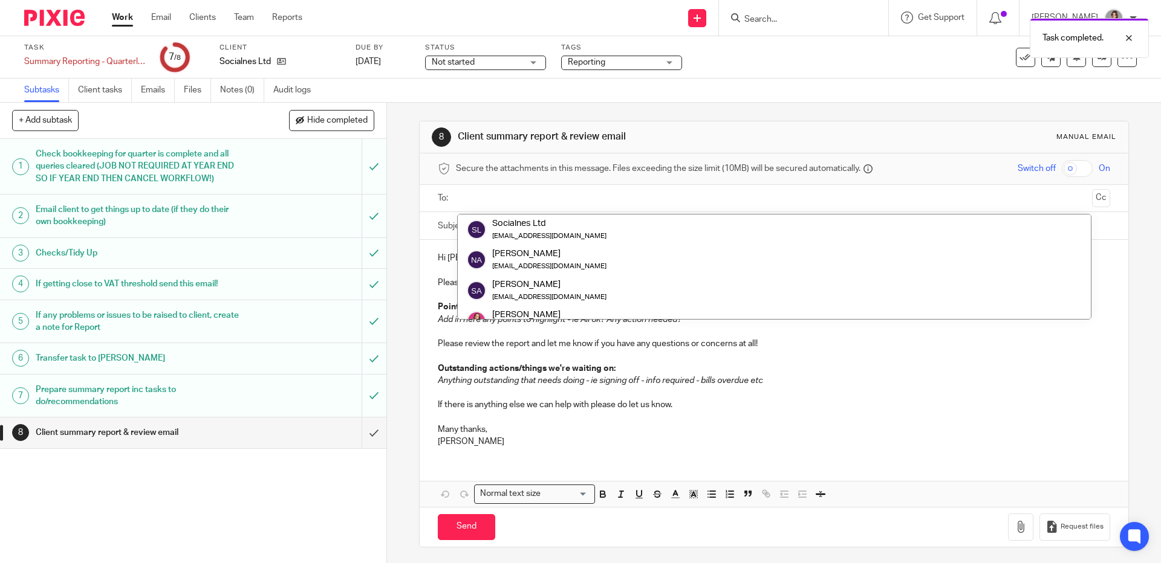
click at [478, 197] on input "text" at bounding box center [773, 199] width 626 height 14
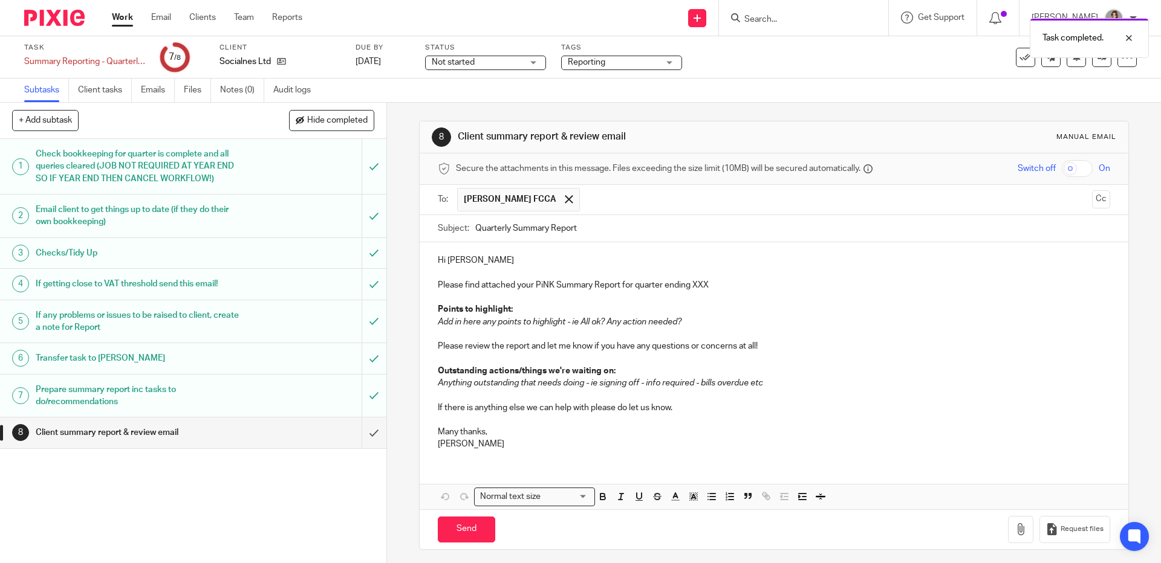
click at [841, 415] on p at bounding box center [774, 420] width 672 height 12
click at [565, 203] on span at bounding box center [569, 199] width 8 height 8
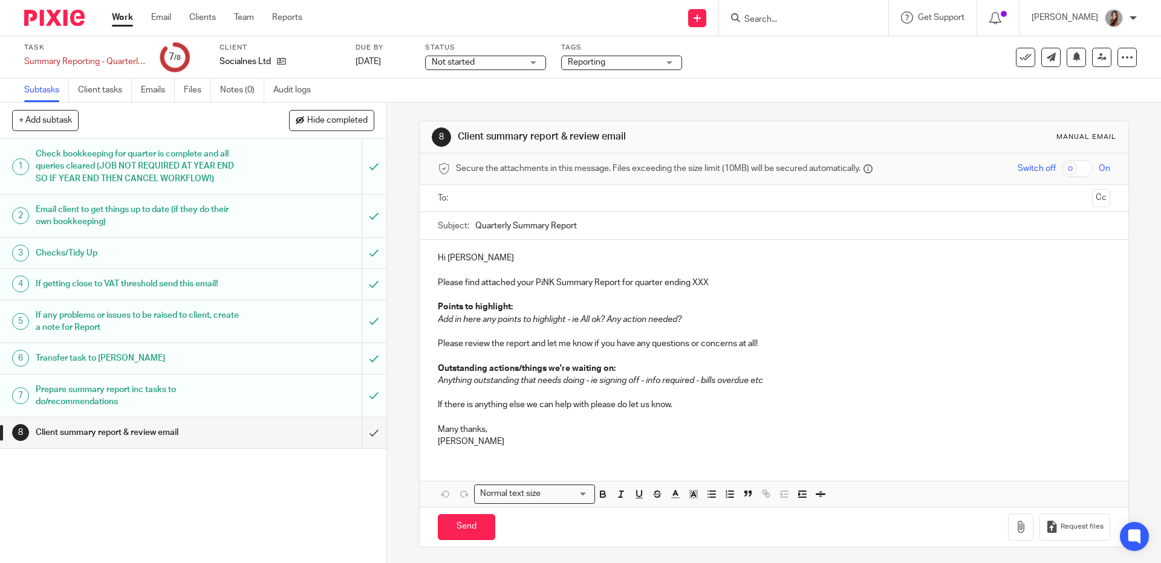
click at [696, 283] on p "Please find attached your PiNK Summary Report for quarter ending XXX" at bounding box center [774, 283] width 672 height 12
click at [588, 332] on p at bounding box center [774, 332] width 672 height 12
drag, startPoint x: 713, startPoint y: 319, endPoint x: 433, endPoint y: 320, distance: 280.5
click at [438, 320] on p "Add in here any points to highlight - ie All ok? Any action needed?" at bounding box center [774, 320] width 672 height 12
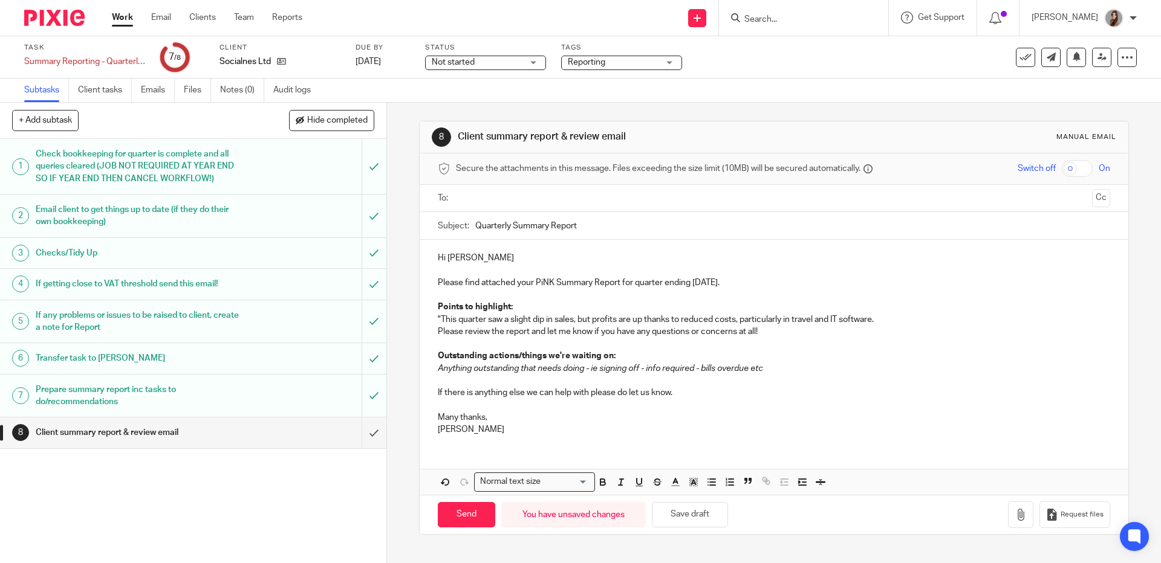
click at [438, 319] on p ""This quarter saw a slight dip in sales, but profits are up thanks to reduced c…" at bounding box center [774, 320] width 672 height 12
click at [888, 319] on p "This quarter saw a slight dip in sales, but profits are up thanks to reduced co…" at bounding box center [774, 320] width 672 height 12
drag, startPoint x: 898, startPoint y: 319, endPoint x: 730, endPoint y: 325, distance: 167.6
click at [730, 325] on p "This quarter saw a slight dip in sales, but profits are up thanks to reduced co…" at bounding box center [774, 320] width 672 height 12
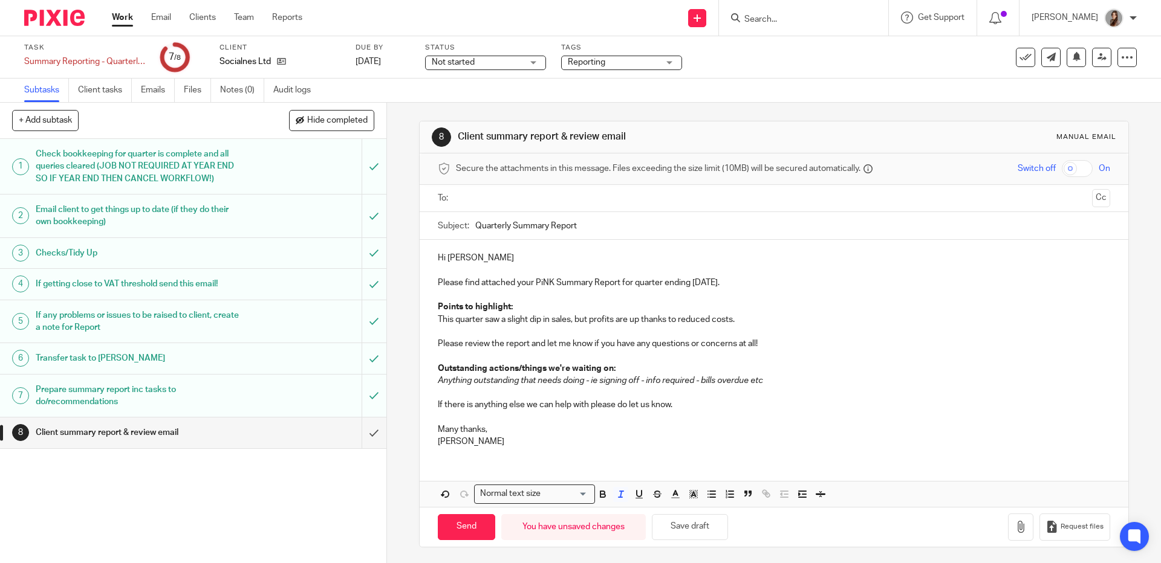
click at [482, 330] on p at bounding box center [774, 332] width 672 height 12
click at [584, 360] on p at bounding box center [774, 356] width 672 height 12
click at [783, 382] on p "Anything outstanding that needs doing - ie signing off - info required - bills …" at bounding box center [774, 381] width 672 height 12
drag, startPoint x: 803, startPoint y: 382, endPoint x: 433, endPoint y: 372, distance: 370.1
click at [433, 372] on div "Hi Nesli Please find attached your PiNK Summary Report for quarter ending 31 Au…" at bounding box center [774, 348] width 708 height 217
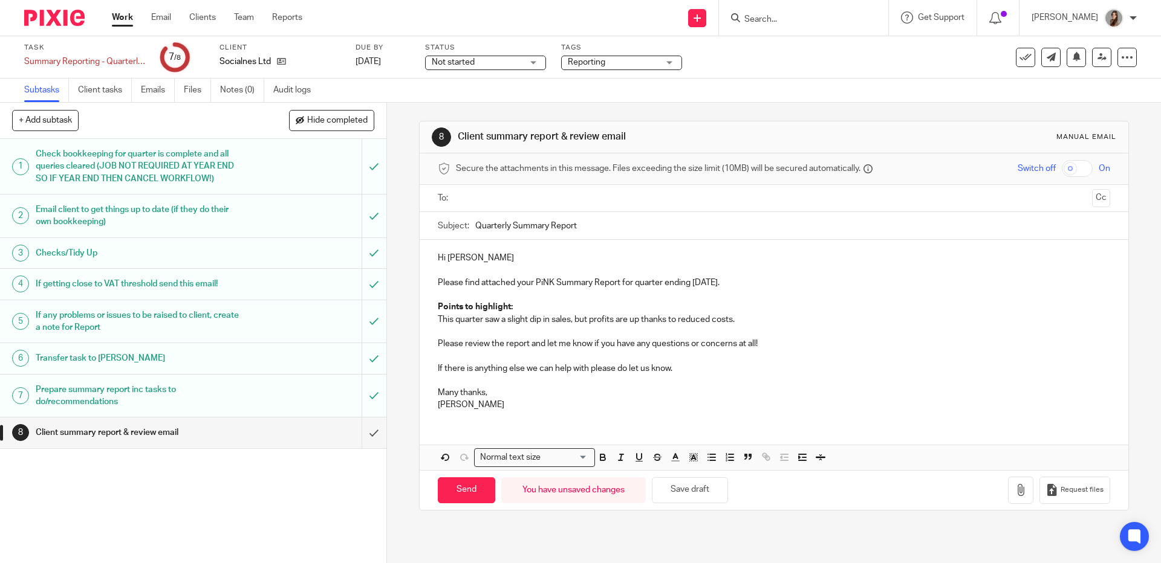
click at [548, 291] on p at bounding box center [774, 295] width 672 height 12
click at [756, 284] on p "Please find attached your PiNK Summary Report for quarter ending 31 August 2025." at bounding box center [774, 283] width 672 height 12
click at [706, 484] on button "Save draft" at bounding box center [690, 491] width 76 height 26
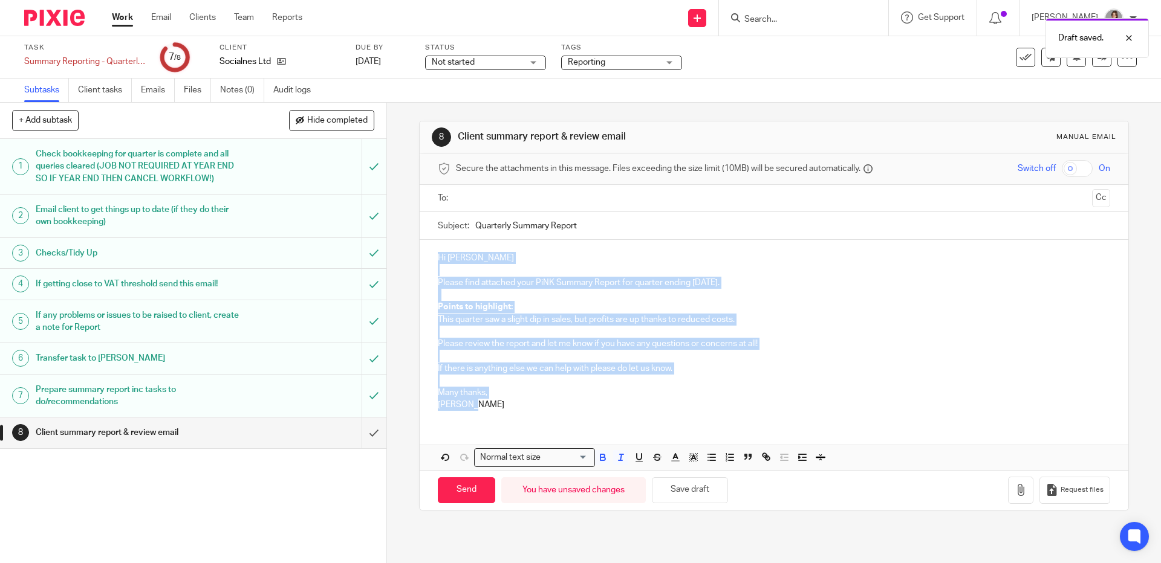
drag, startPoint x: 470, startPoint y: 411, endPoint x: 418, endPoint y: 259, distance: 160.4
click at [420, 259] on div "Hi Nesli Please find attached your PiNK Summary Report for quarter ending 31 Au…" at bounding box center [774, 330] width 708 height 180
copy div "Hi Nesli Please find attached your PiNK Summary Report for quarter ending 31 Au…"
click at [566, 303] on p "Points to highlight:" at bounding box center [774, 307] width 672 height 12
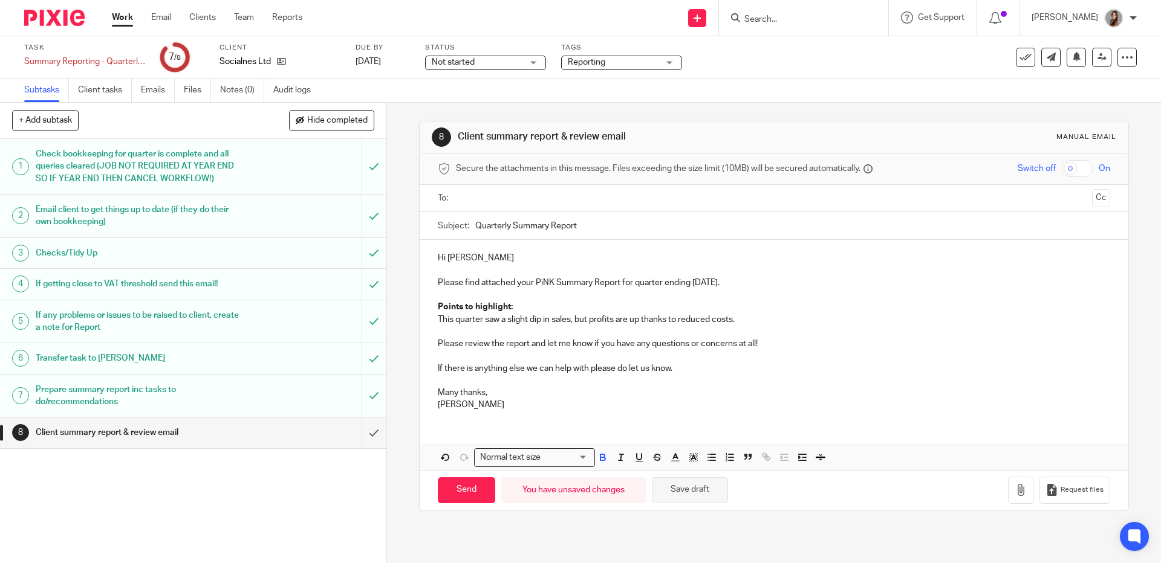
click at [701, 488] on button "Save draft" at bounding box center [690, 491] width 76 height 26
click at [354, 441] on input "submit" at bounding box center [193, 433] width 386 height 30
click at [193, 94] on link "Files" at bounding box center [197, 91] width 27 height 24
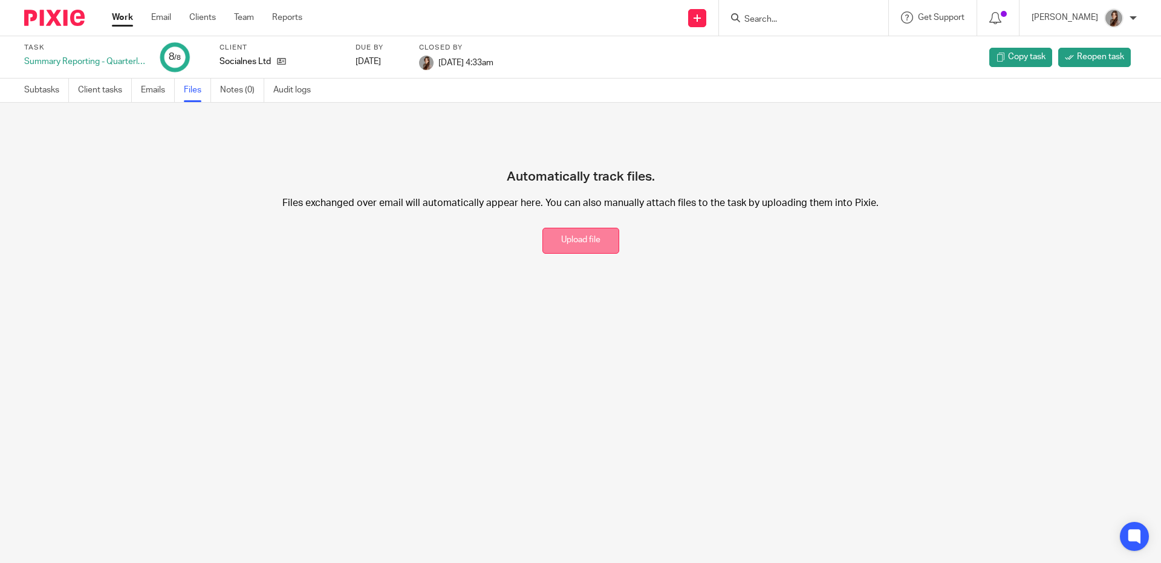
click at [586, 242] on button "Upload file" at bounding box center [580, 241] width 77 height 26
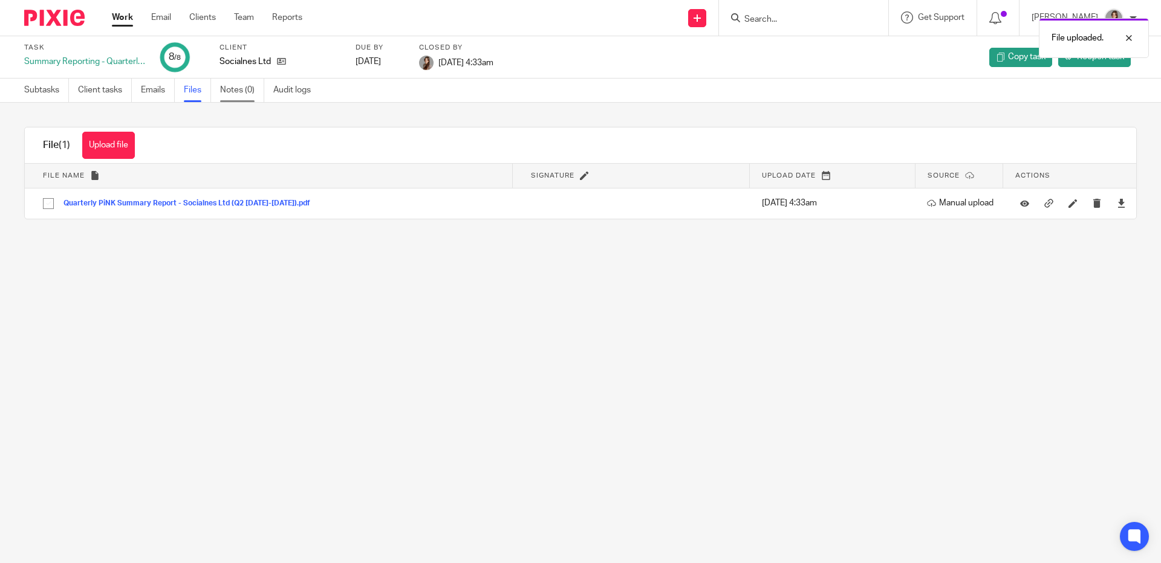
click at [244, 95] on link "Notes (0)" at bounding box center [242, 91] width 44 height 24
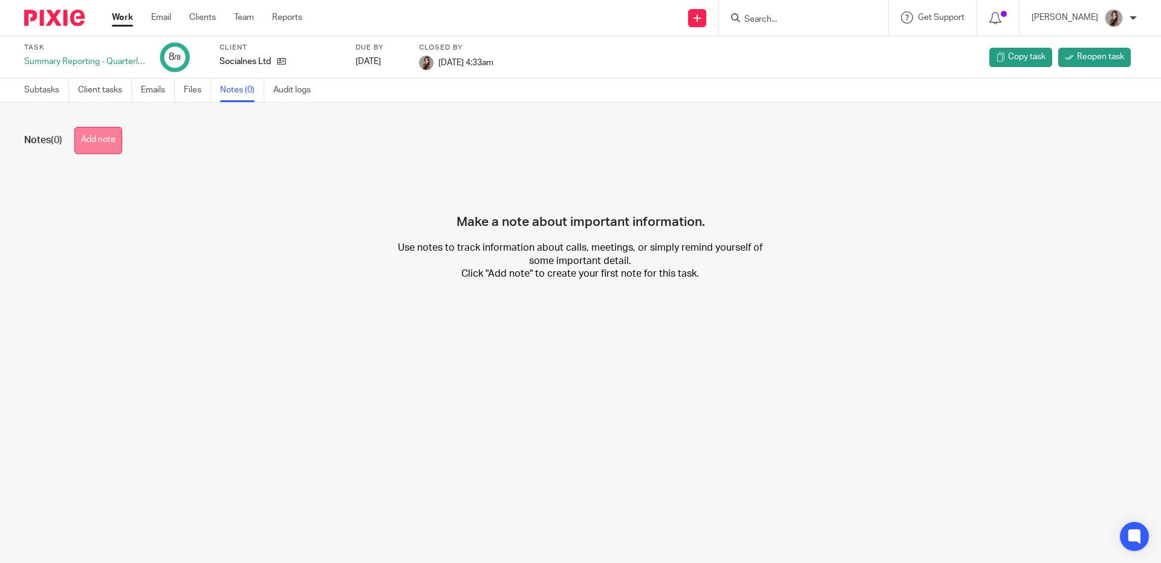
click at [111, 140] on button "Add note" at bounding box center [98, 140] width 48 height 27
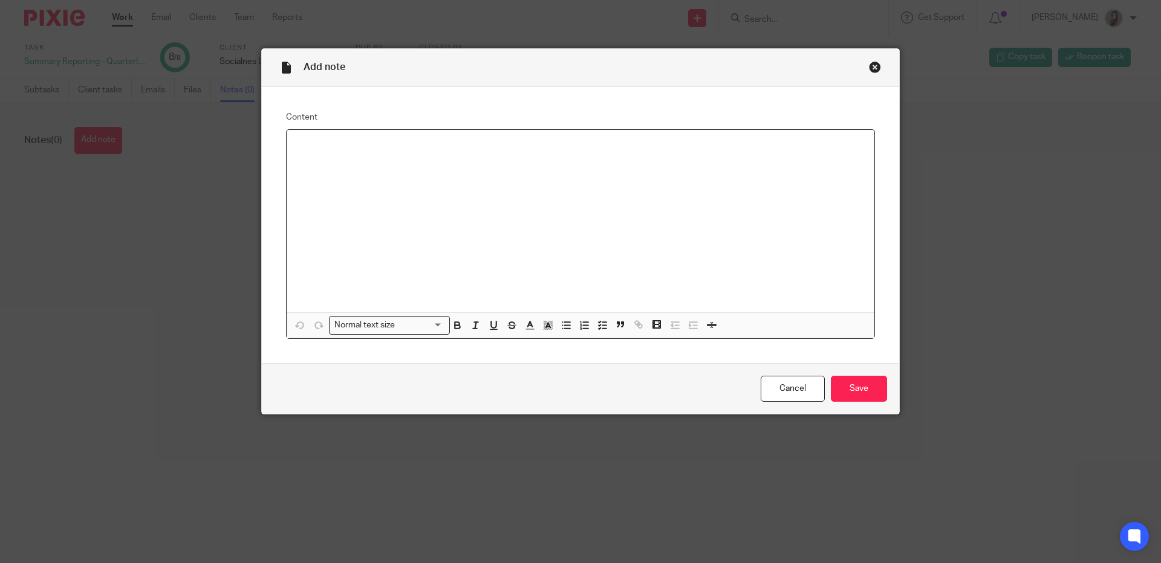
click at [414, 170] on div at bounding box center [581, 221] width 588 height 183
click at [864, 383] on input "Save" at bounding box center [859, 389] width 56 height 26
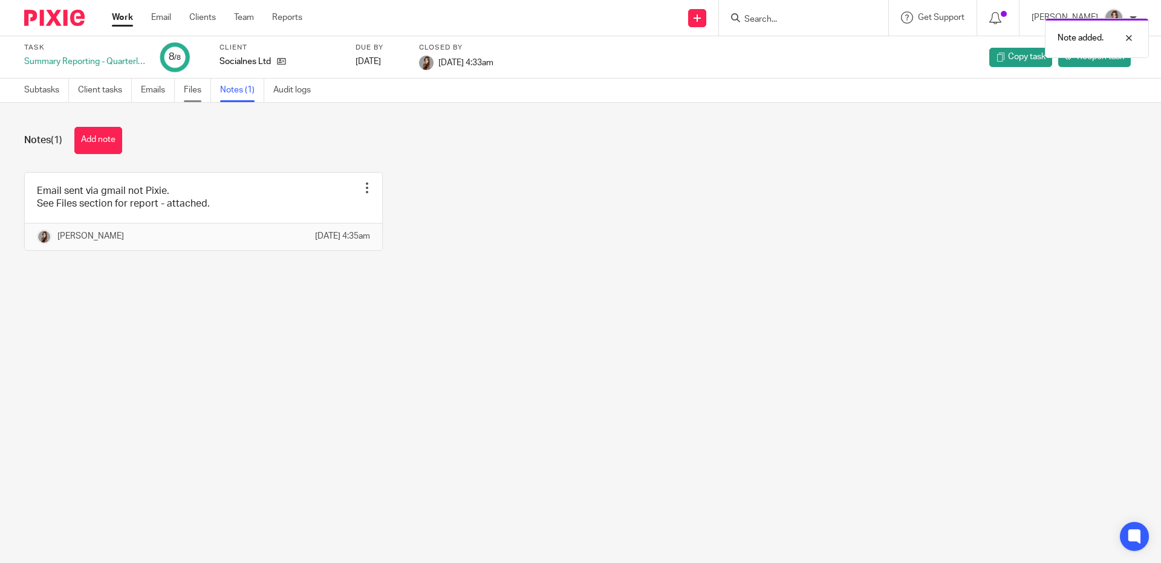
click at [200, 95] on link "Files" at bounding box center [197, 91] width 27 height 24
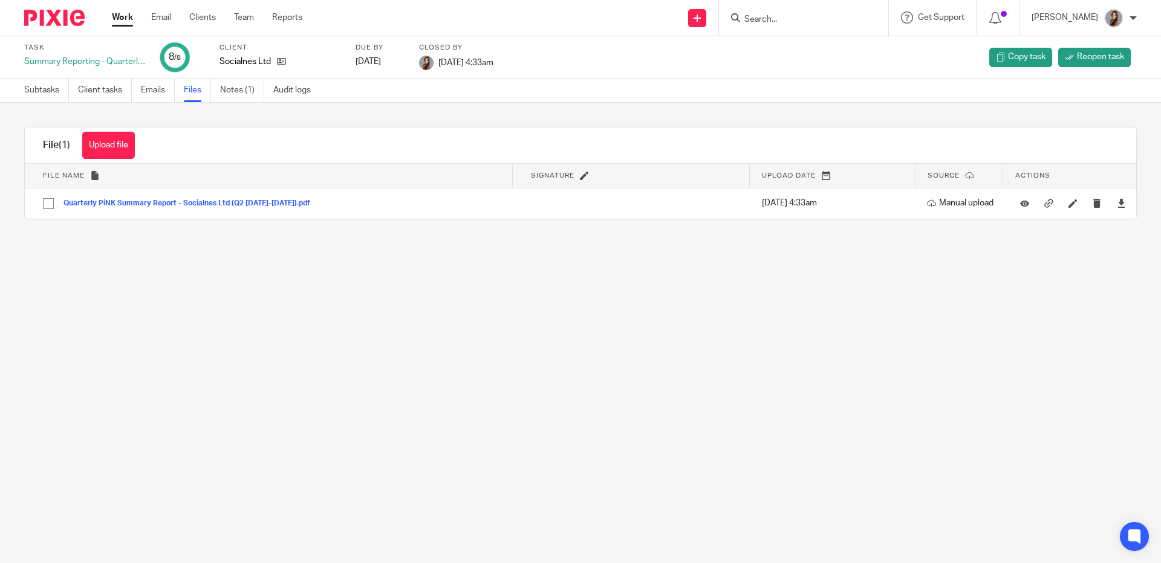
click at [63, 21] on img at bounding box center [54, 18] width 60 height 16
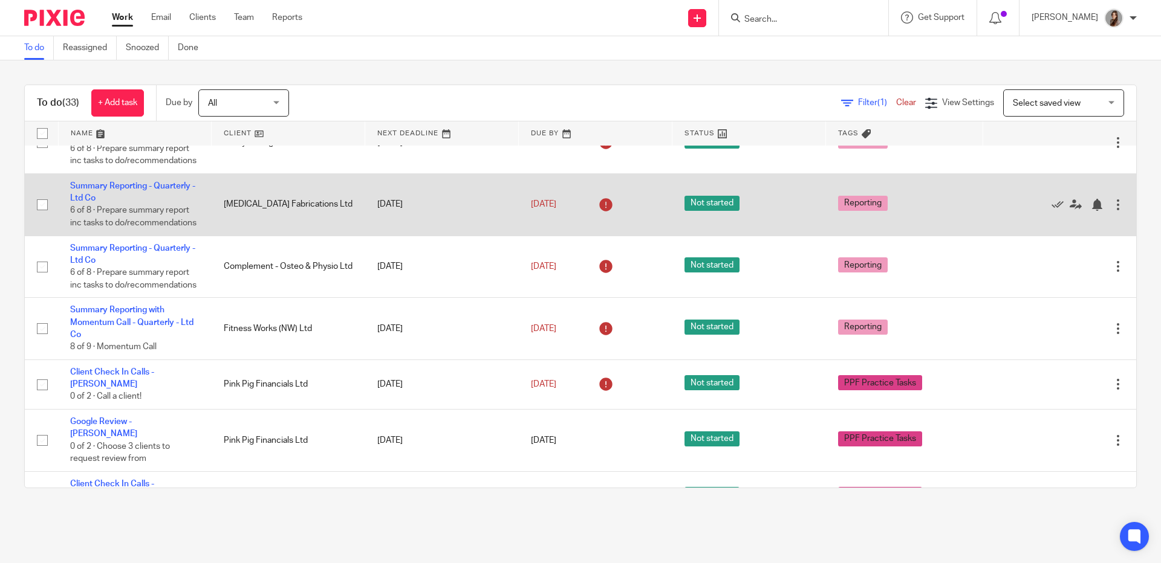
scroll to position [261, 0]
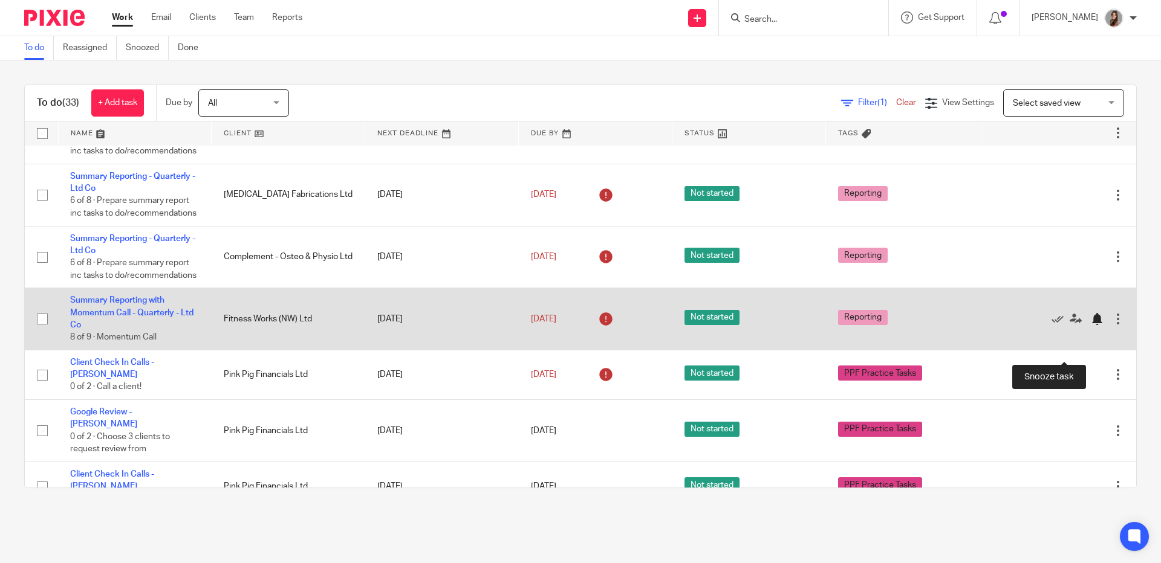
click at [1091, 325] on div at bounding box center [1097, 319] width 12 height 12
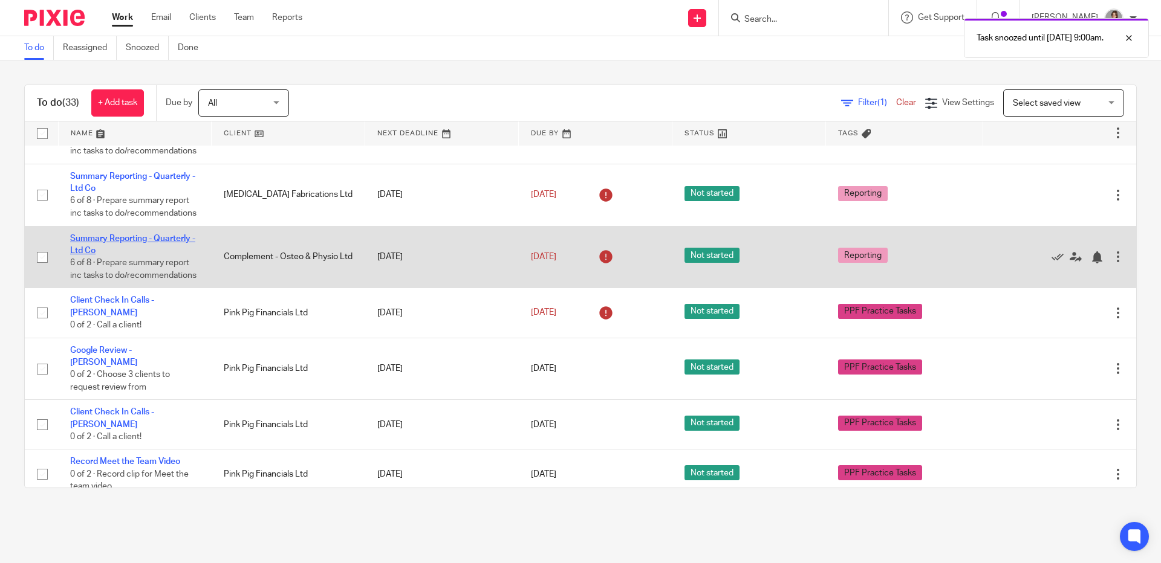
click at [151, 255] on link "Summary Reporting - Quarterly - Ltd Co" at bounding box center [132, 245] width 125 height 21
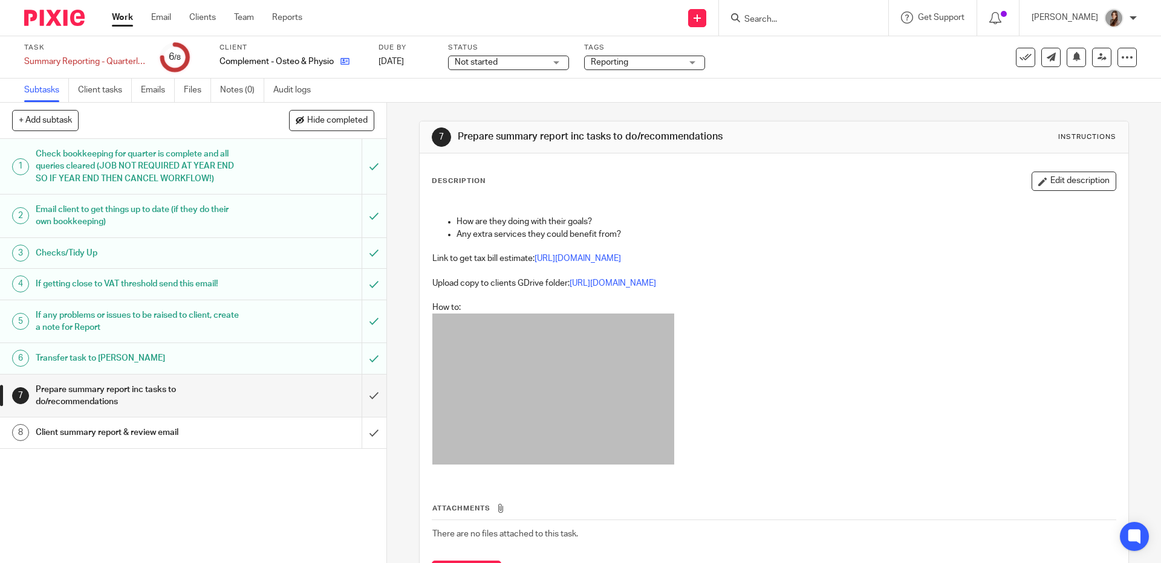
click at [339, 63] on link at bounding box center [341, 62] width 15 height 12
click at [345, 63] on icon at bounding box center [344, 61] width 9 height 9
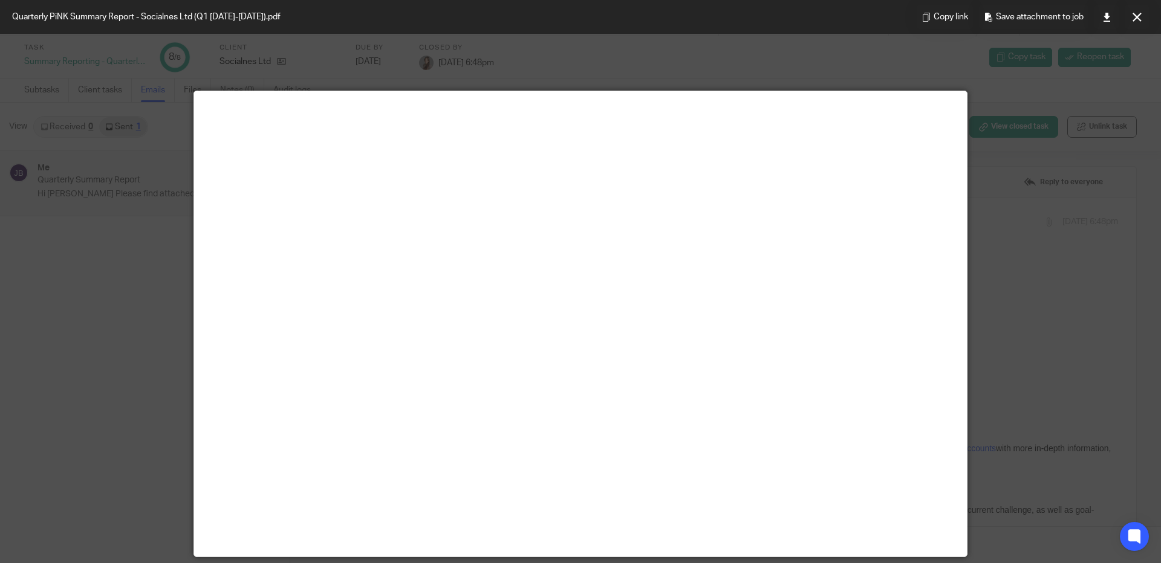
scroll to position [375, 0]
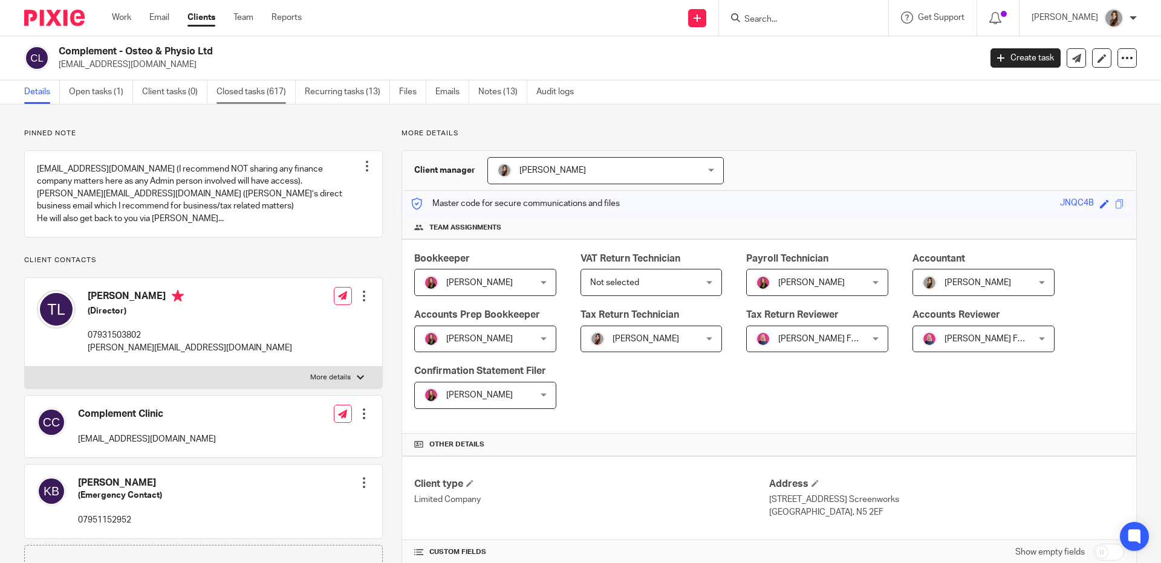
click at [259, 99] on link "Closed tasks (617)" at bounding box center [255, 92] width 79 height 24
drag, startPoint x: 507, startPoint y: 98, endPoint x: 497, endPoint y: 98, distance: 9.7
click at [507, 98] on link "Notes (13)" at bounding box center [502, 92] width 49 height 24
